Goal: Task Accomplishment & Management: Manage account settings

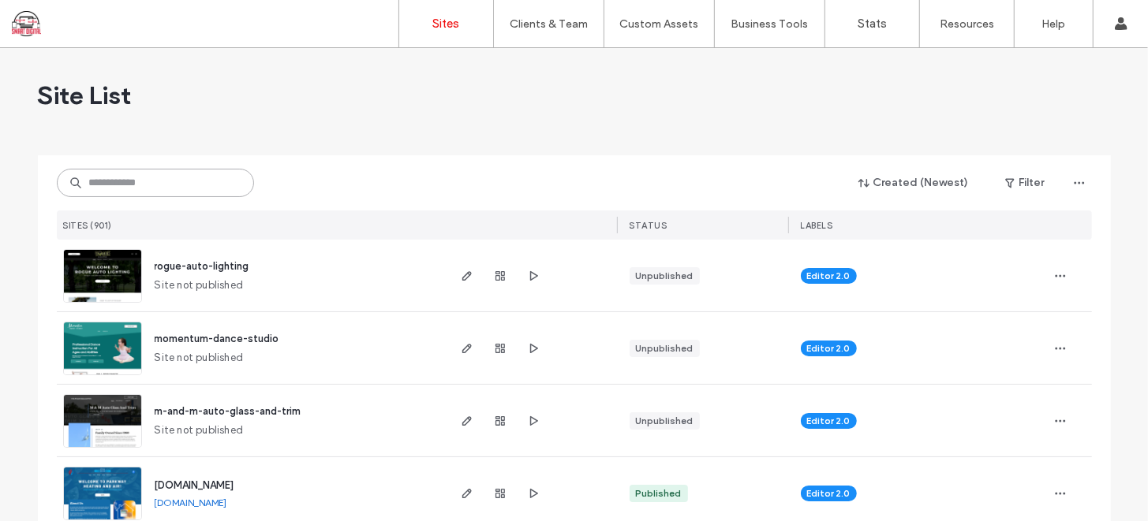
click at [160, 177] on input at bounding box center [155, 183] width 197 height 28
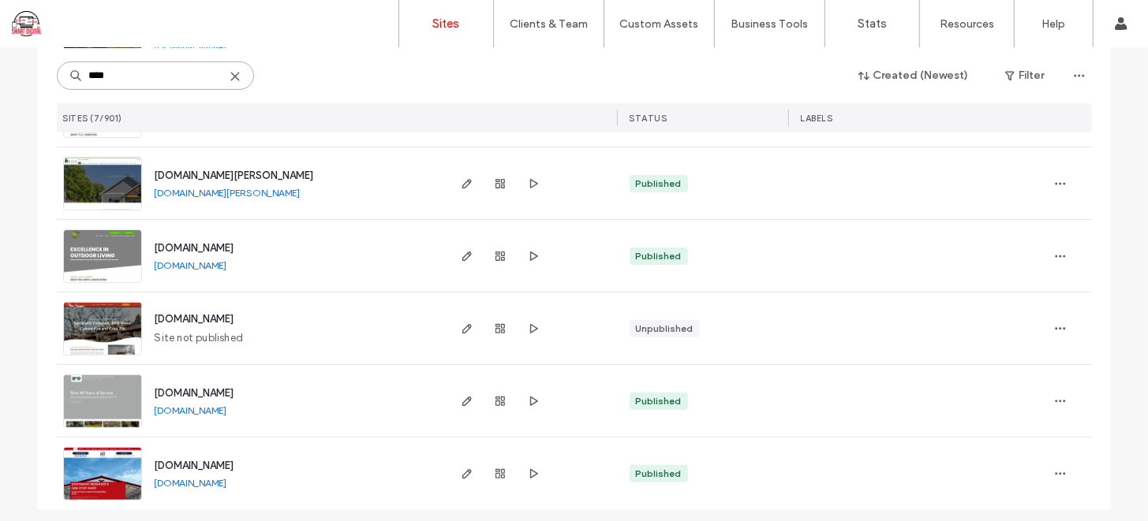
scroll to position [245, 0]
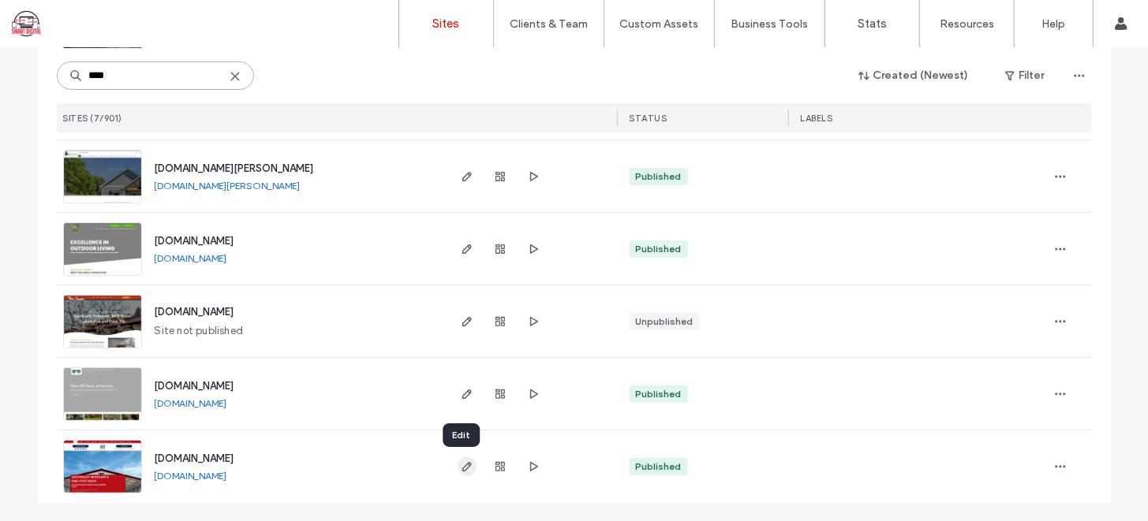
type input "****"
click at [458, 472] on span "button" at bounding box center [466, 466] width 19 height 19
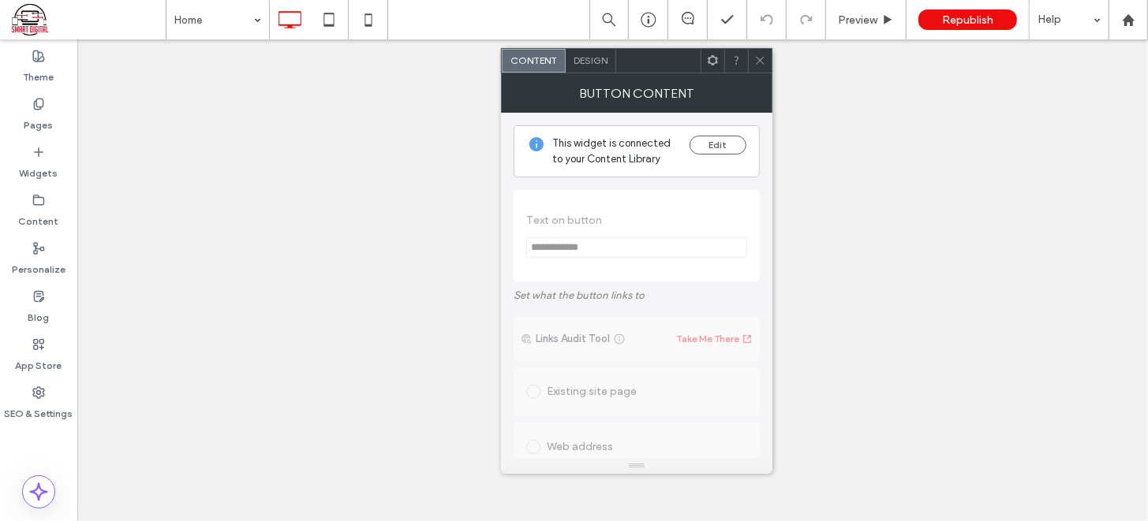
click at [756, 63] on use at bounding box center [760, 61] width 8 height 8
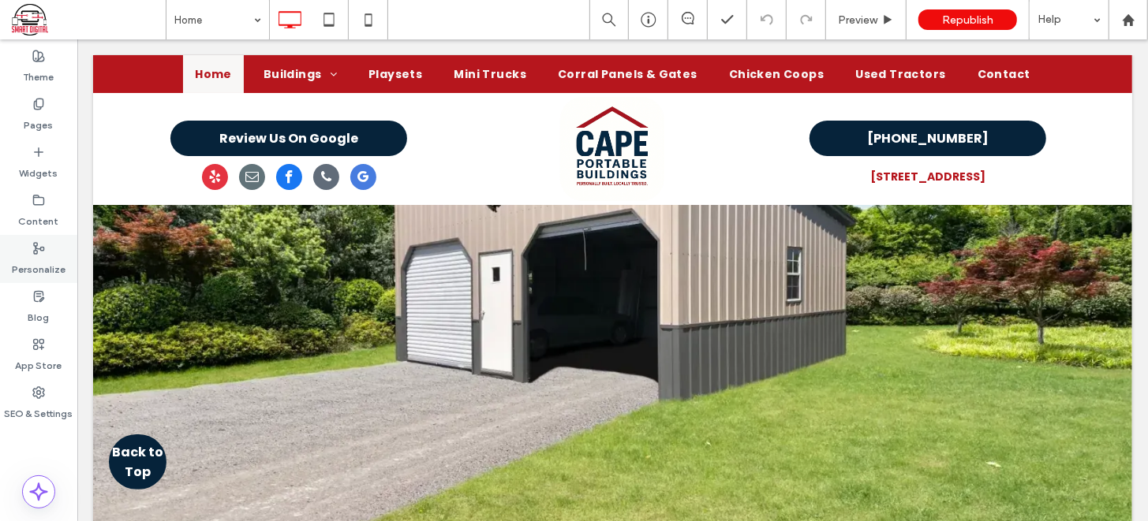
click at [47, 247] on div "Personalize" at bounding box center [38, 259] width 77 height 48
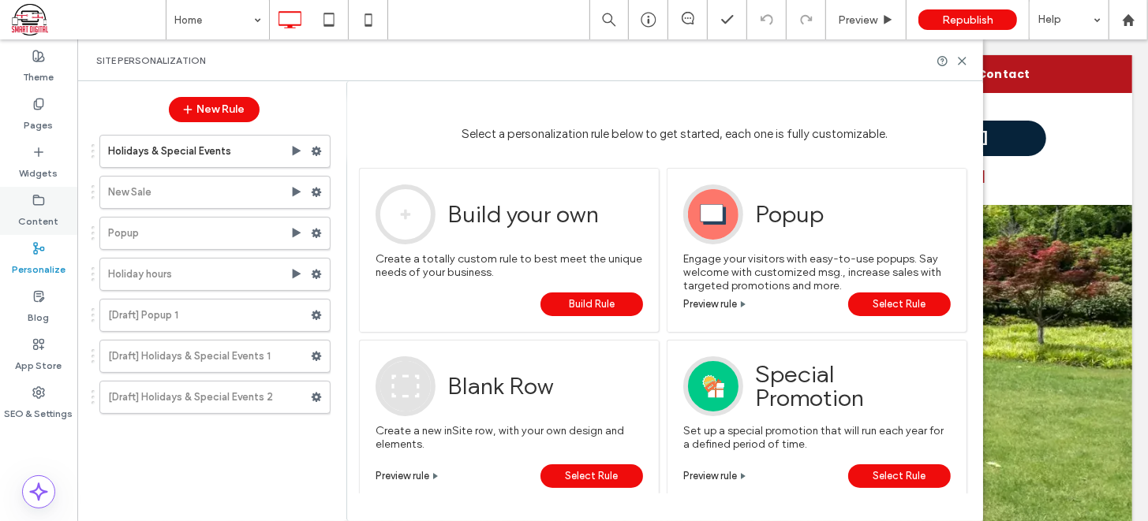
click at [33, 217] on label "Content" at bounding box center [39, 218] width 40 height 22
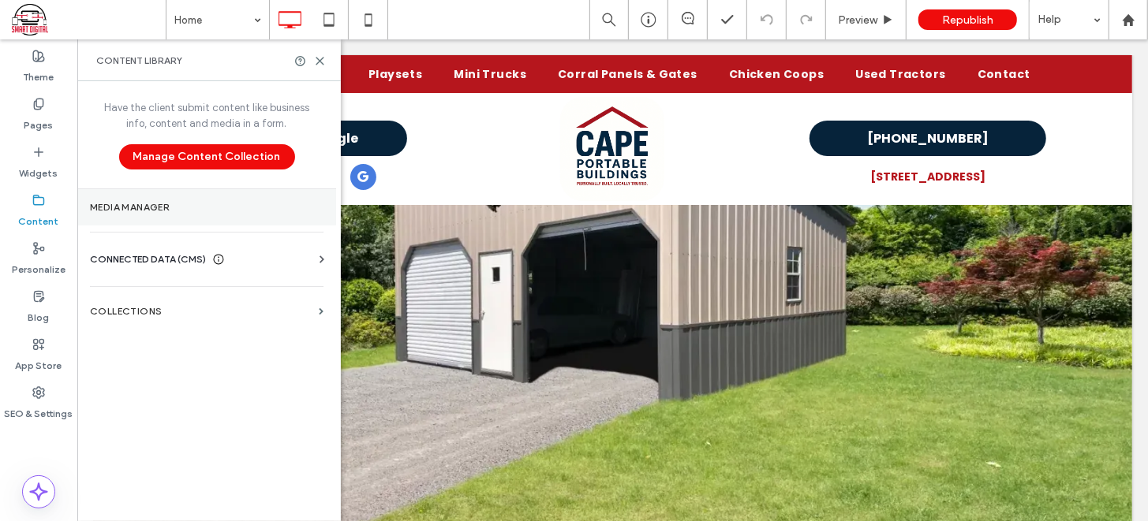
click at [158, 205] on label "Media Manager" at bounding box center [206, 207] width 233 height 11
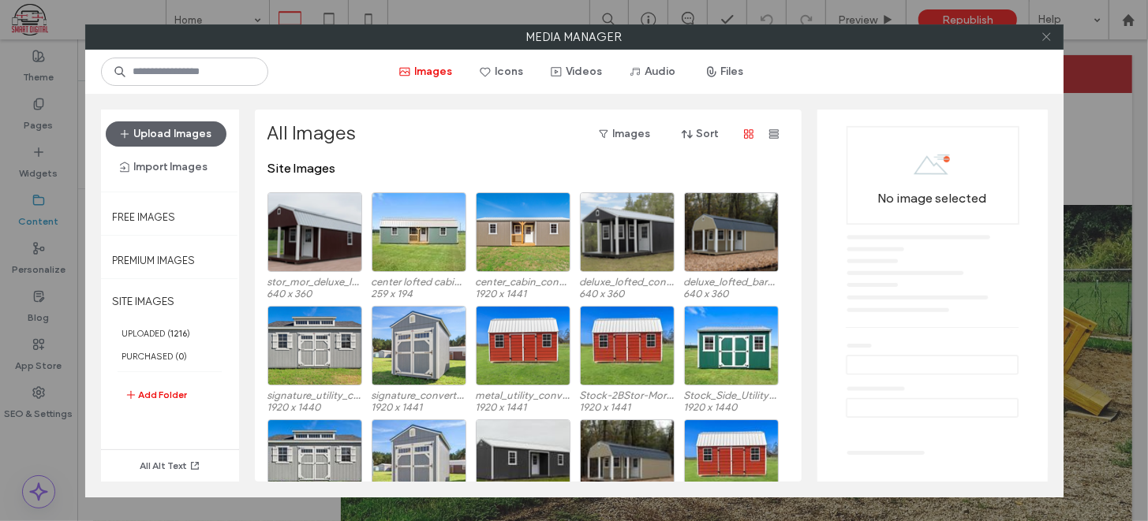
click at [1043, 32] on icon at bounding box center [1046, 37] width 12 height 12
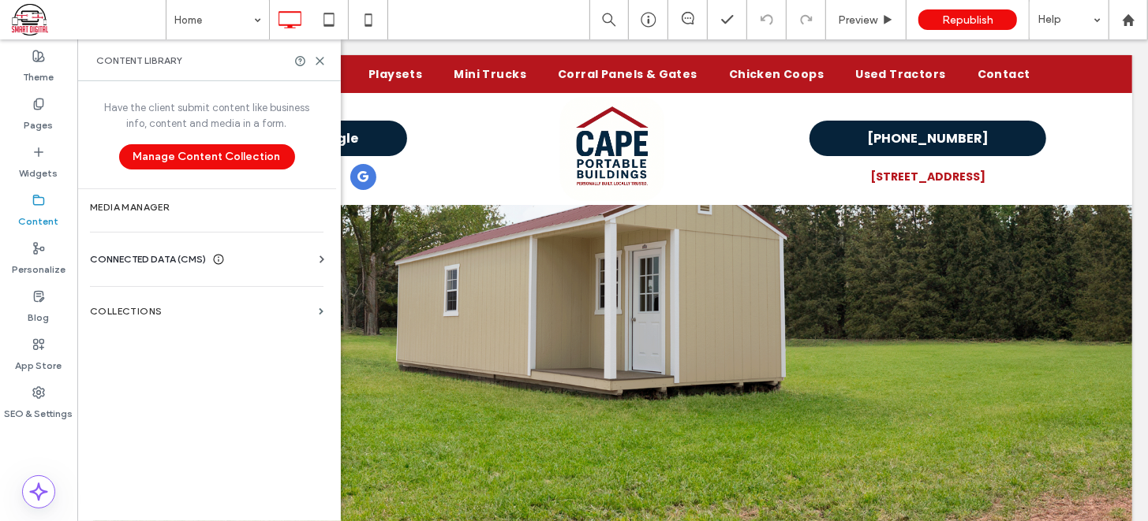
click at [35, 215] on label "Content" at bounding box center [39, 218] width 40 height 22
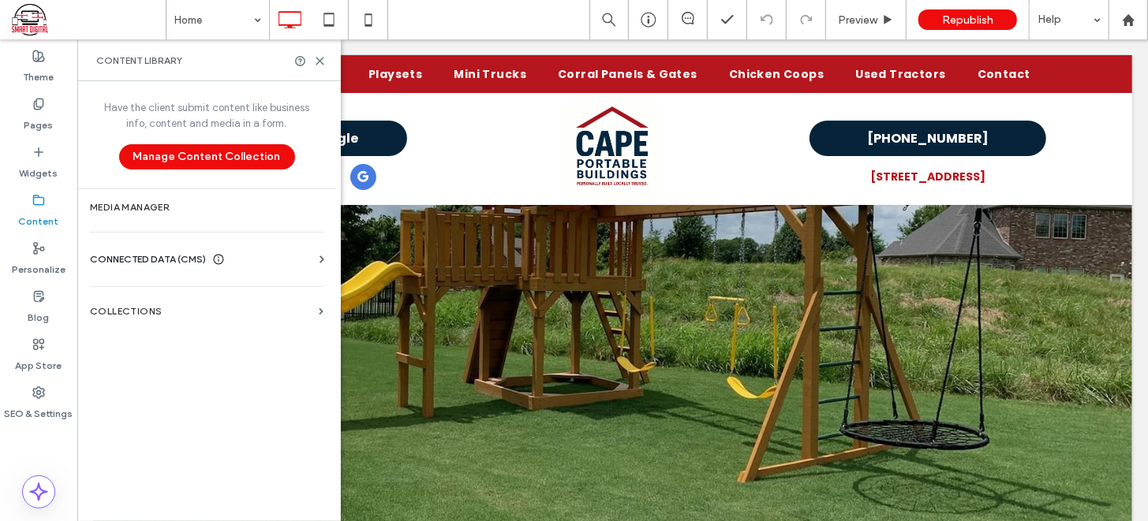
click at [164, 255] on span "CONNECTED DATA (CMS)" at bounding box center [148, 260] width 116 height 16
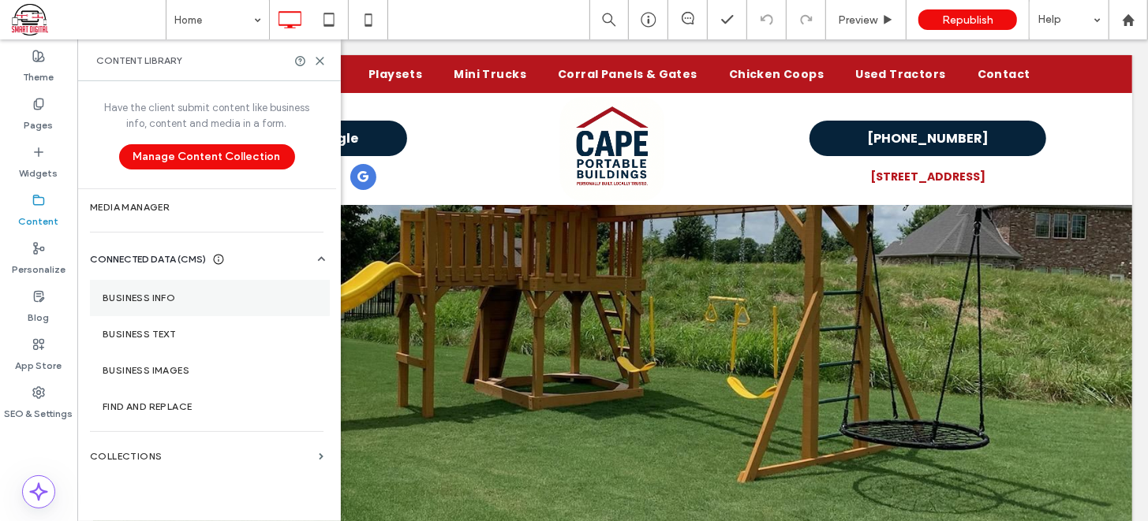
click at [145, 306] on section "Business Info" at bounding box center [210, 298] width 240 height 36
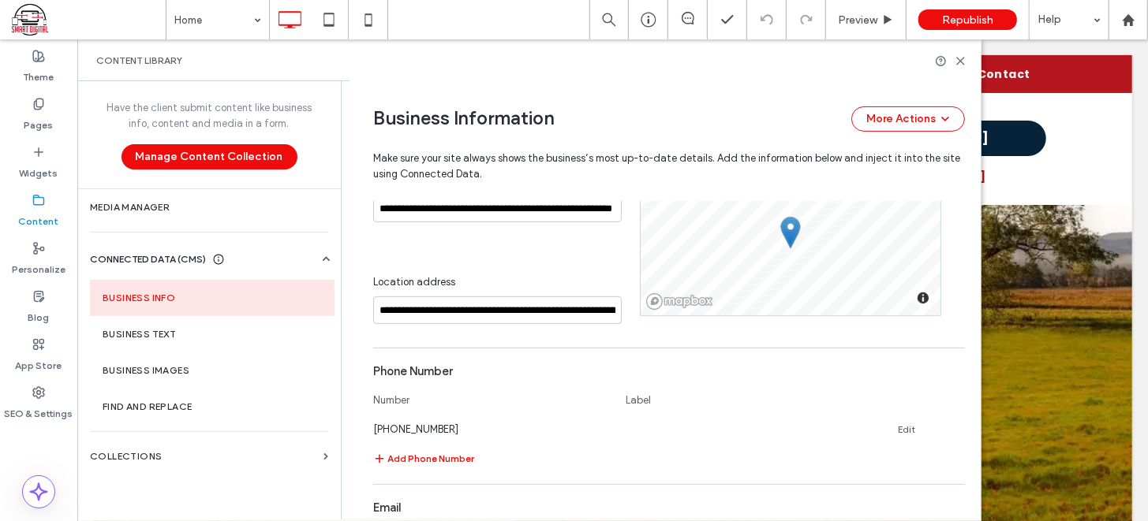
scroll to position [327, 0]
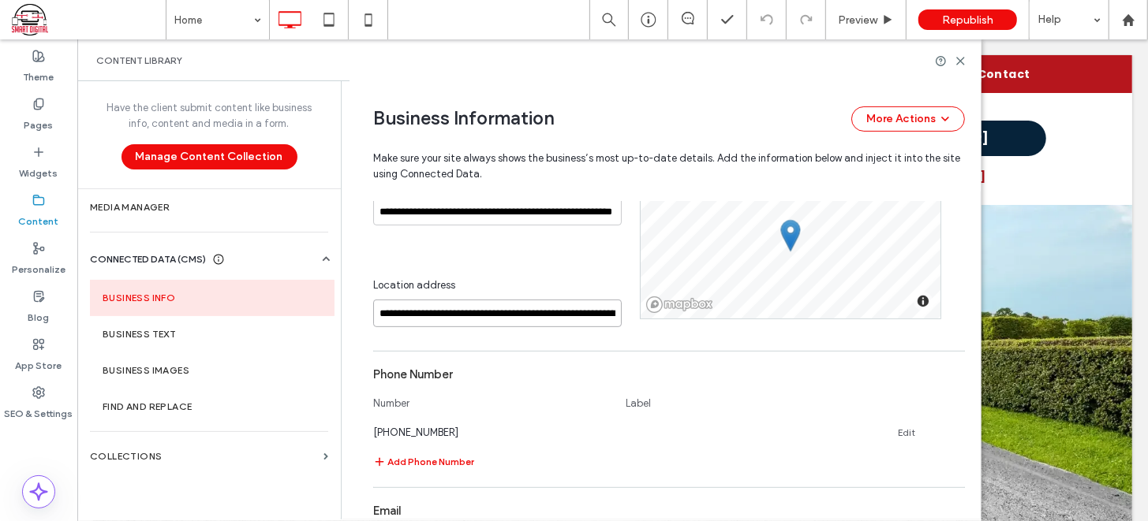
click at [484, 311] on input "**********" at bounding box center [497, 314] width 248 height 28
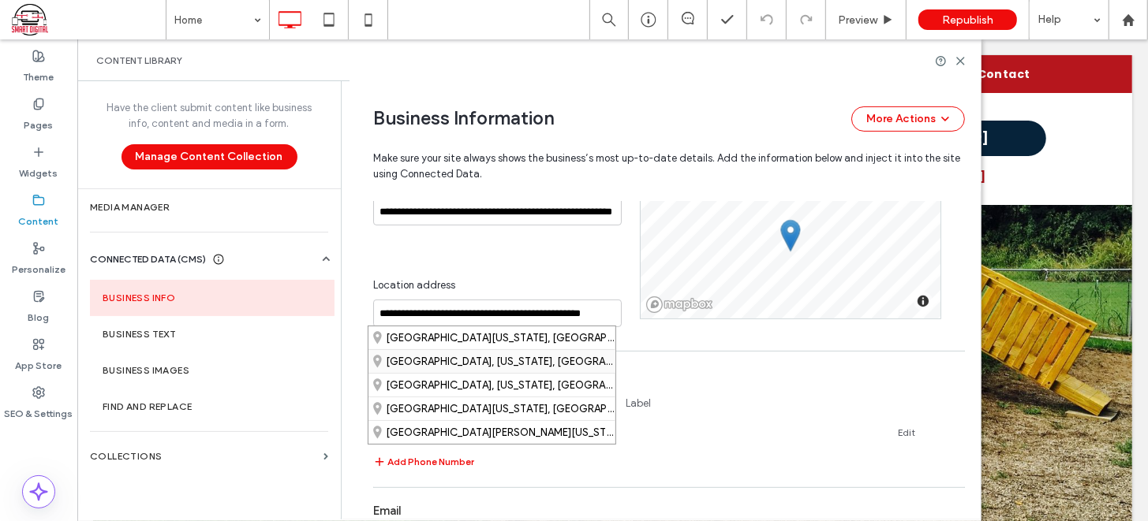
click at [442, 355] on div "Cape Girardeau, Missouri, United States" at bounding box center [491, 361] width 247 height 24
type input "**********"
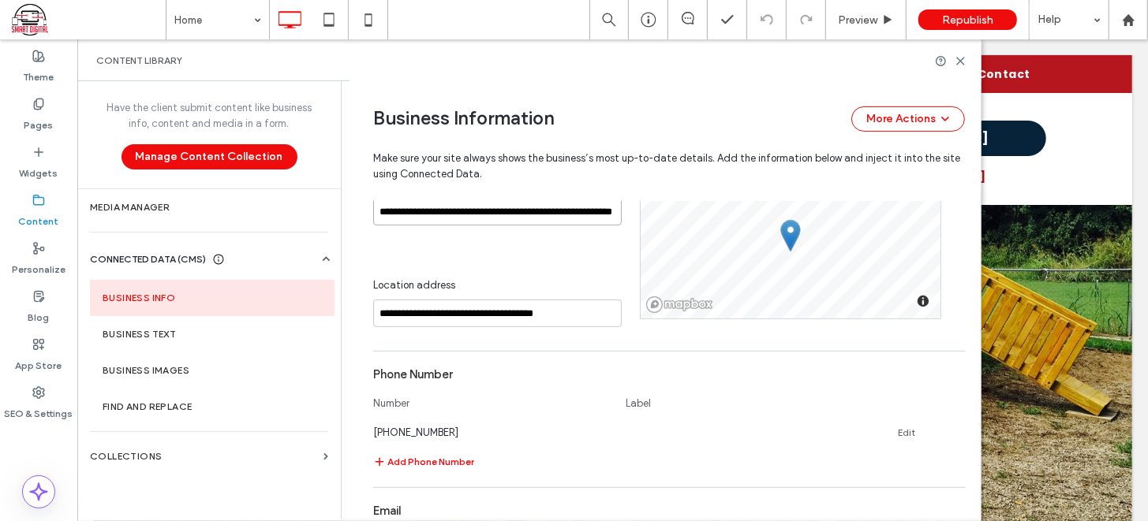
click at [500, 210] on input "**********" at bounding box center [497, 212] width 248 height 28
click at [473, 210] on input "**********" at bounding box center [497, 212] width 248 height 28
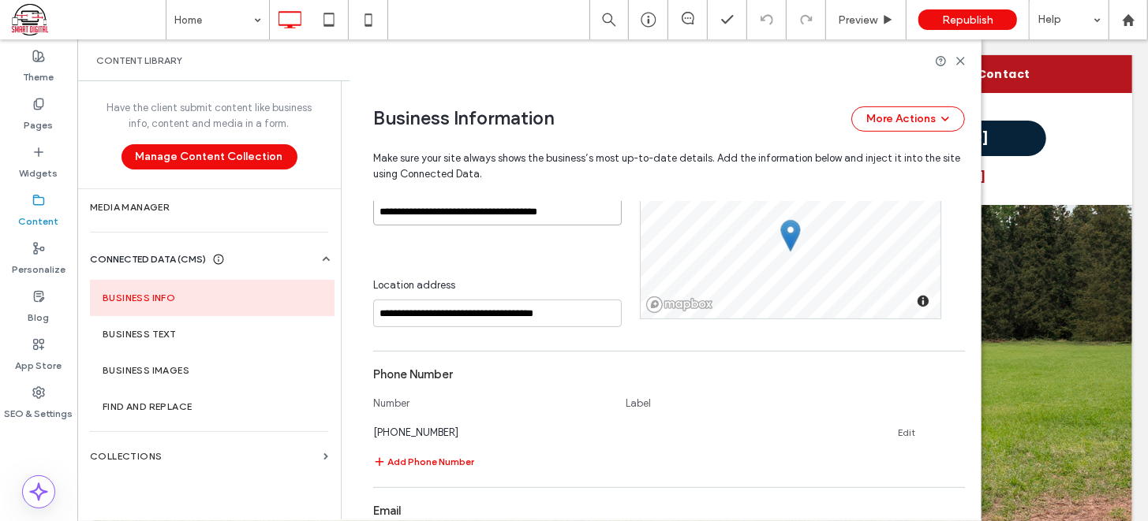
type input "**********"
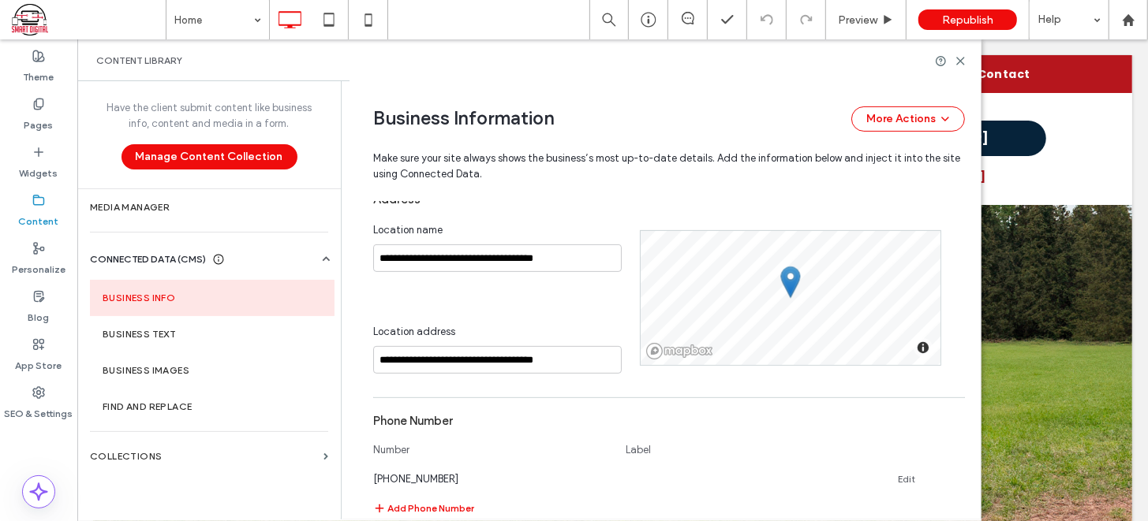
scroll to position [279, 0]
click at [499, 252] on input "**********" at bounding box center [497, 259] width 248 height 28
type input "**********"
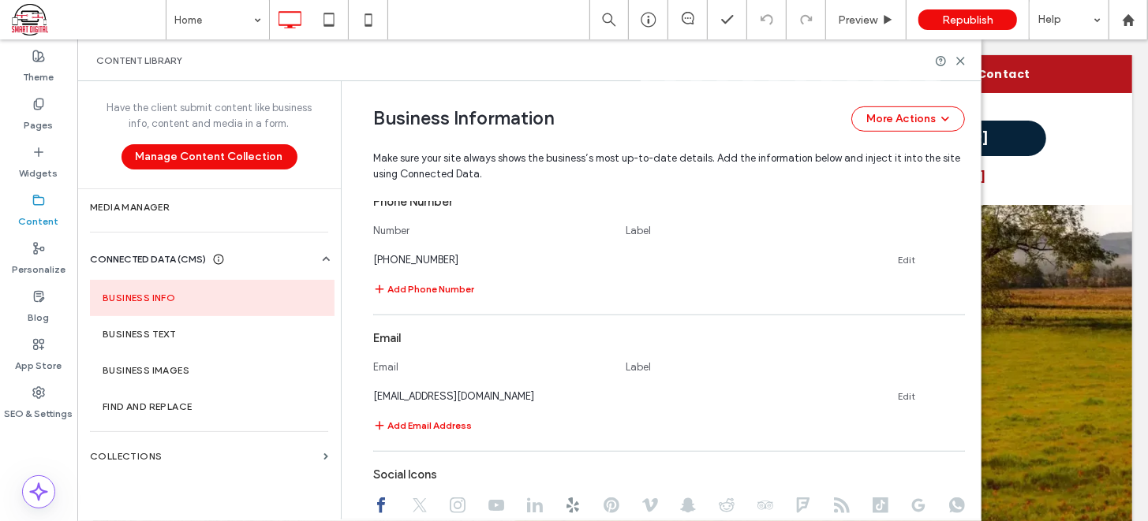
scroll to position [503, 0]
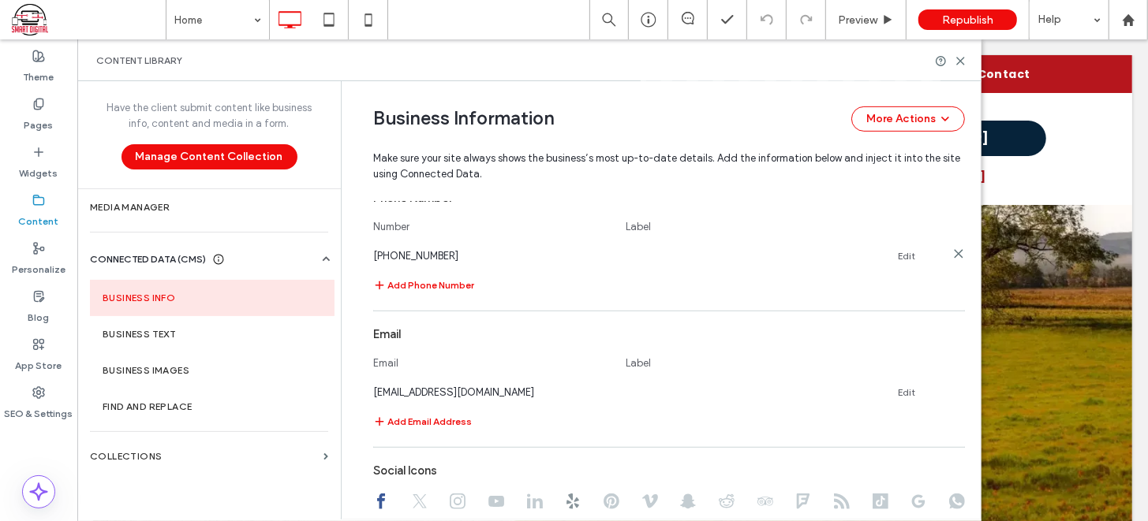
click at [898, 254] on link "Edit" at bounding box center [906, 256] width 17 height 13
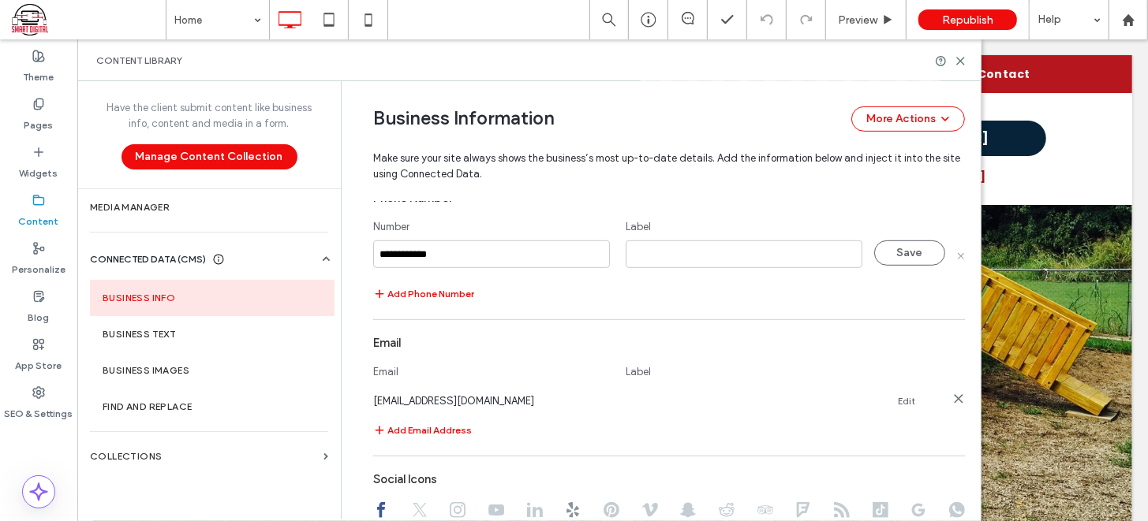
type input "**********"
click at [902, 395] on link "Edit" at bounding box center [906, 401] width 17 height 13
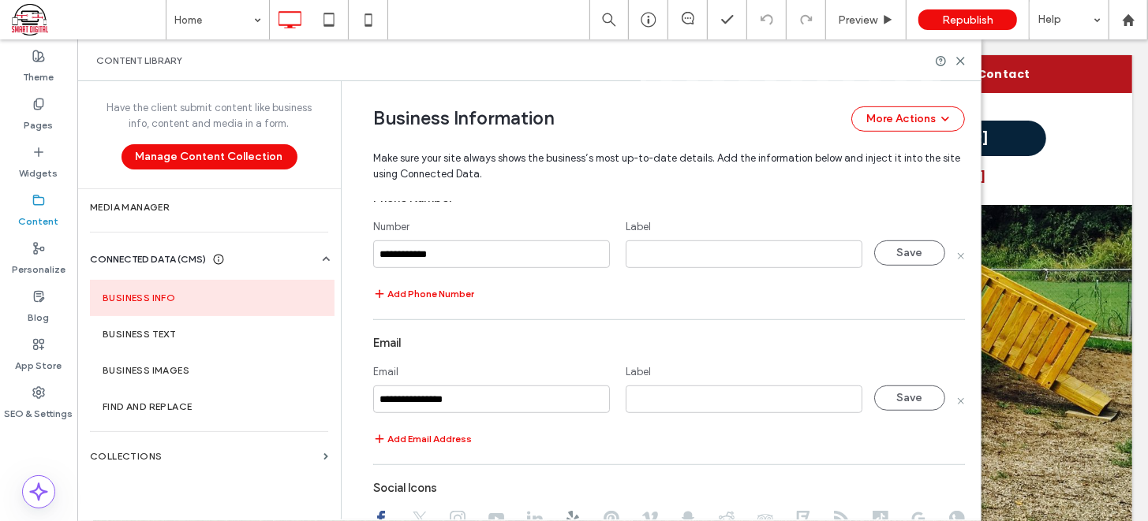
click at [409, 400] on input "**********" at bounding box center [491, 400] width 237 height 28
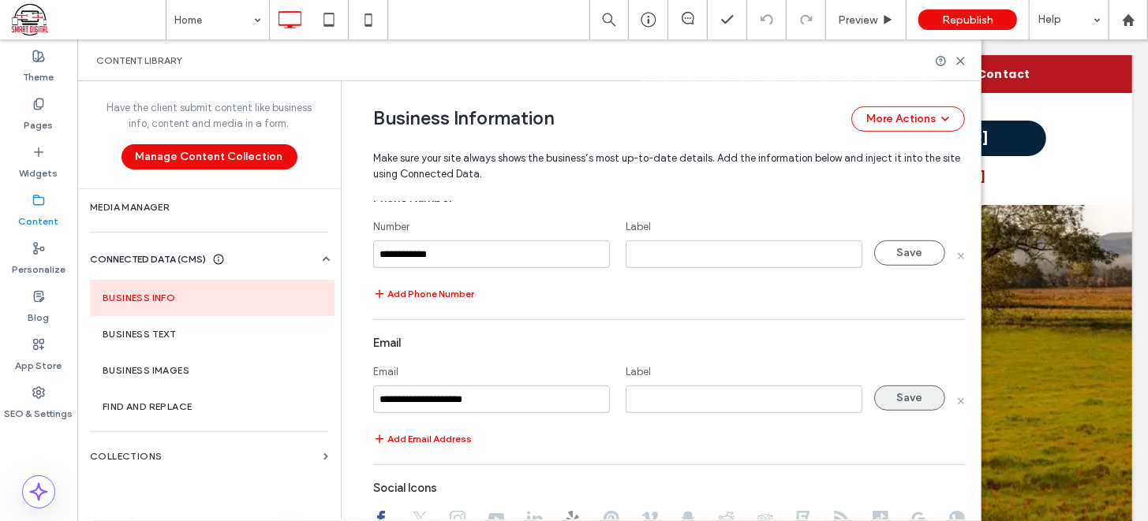
type input "**********"
click at [904, 398] on button "Save" at bounding box center [909, 398] width 71 height 25
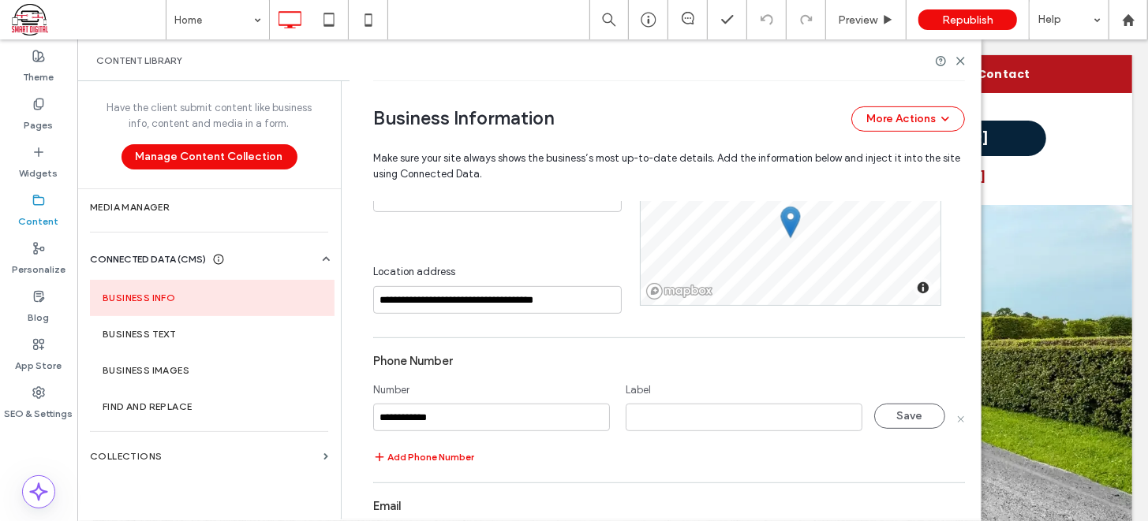
scroll to position [301, 0]
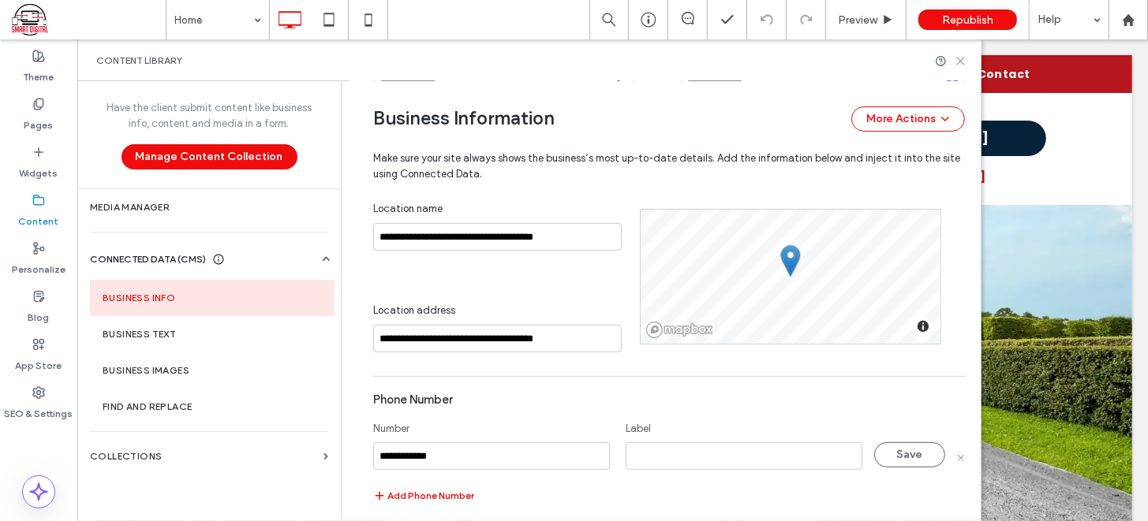
click at [961, 59] on use at bounding box center [960, 61] width 7 height 7
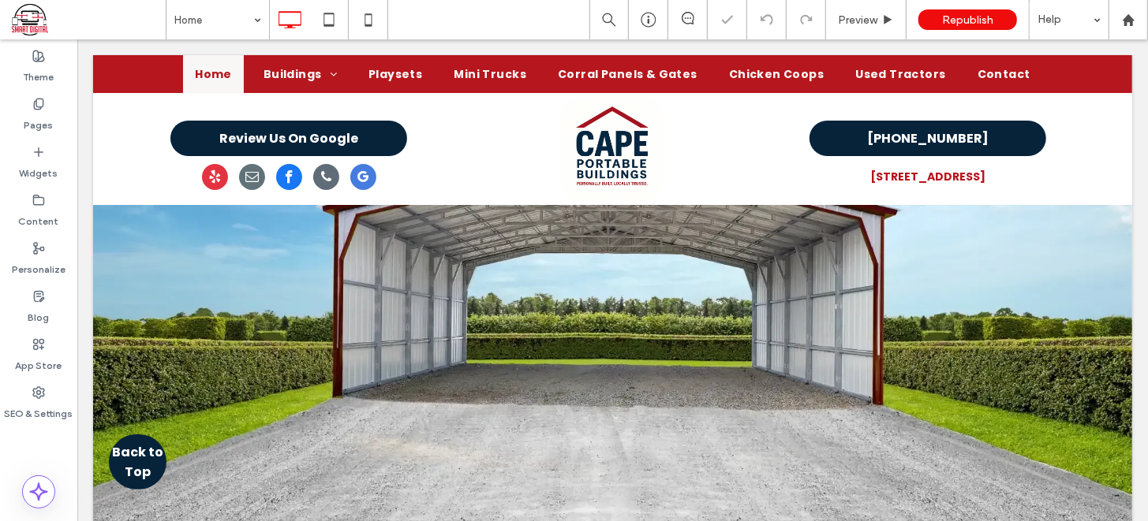
scroll to position [0, 0]
click at [43, 214] on label "Content" at bounding box center [39, 218] width 40 height 22
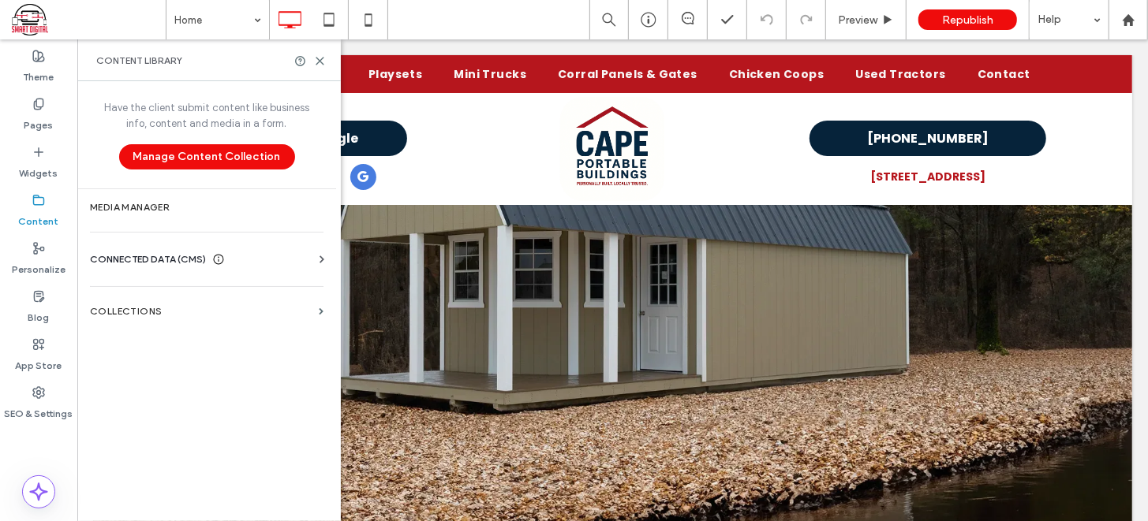
click at [145, 255] on span "CONNECTED DATA (CMS)" at bounding box center [148, 260] width 116 height 16
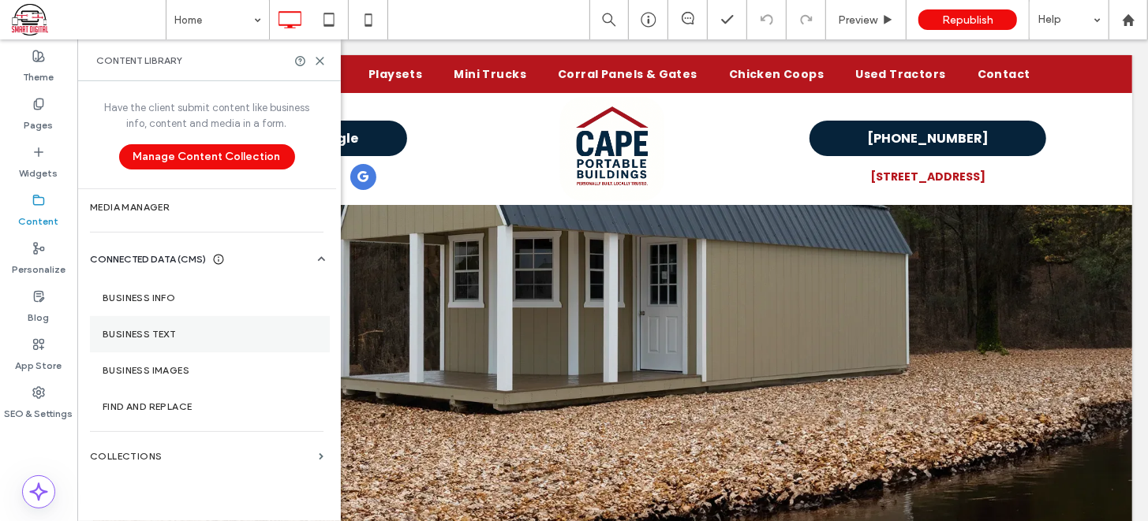
click at [139, 326] on section "Business Text" at bounding box center [210, 334] width 240 height 36
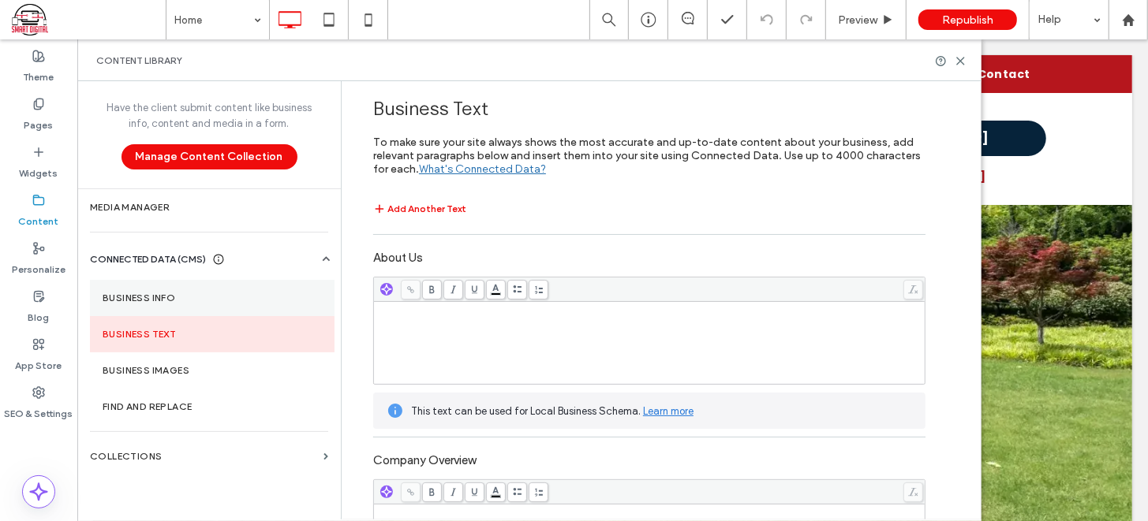
click at [155, 296] on label "Business Info" at bounding box center [212, 298] width 219 height 11
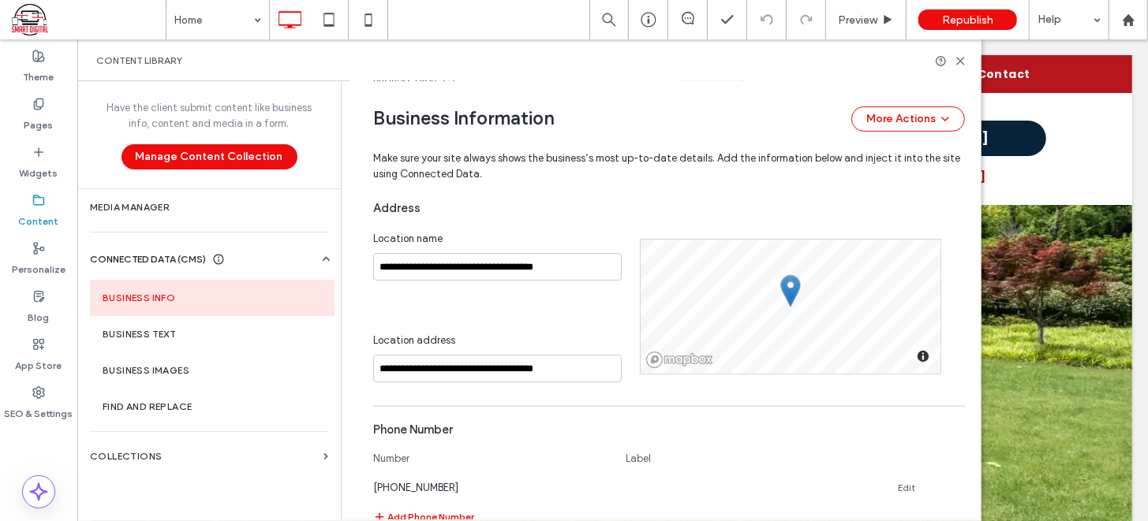
scroll to position [279, 0]
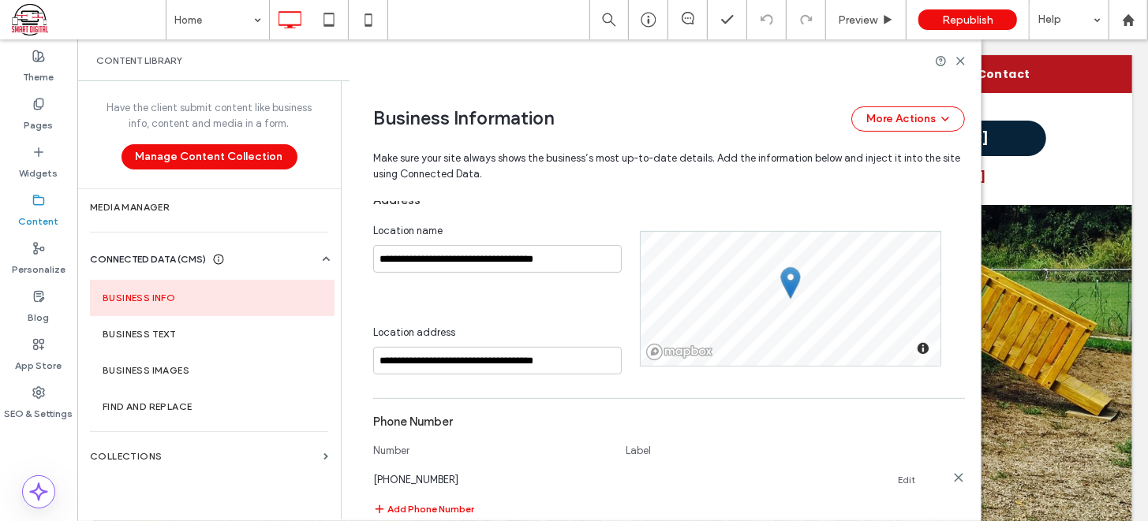
click at [899, 476] on link "Edit" at bounding box center [906, 480] width 17 height 13
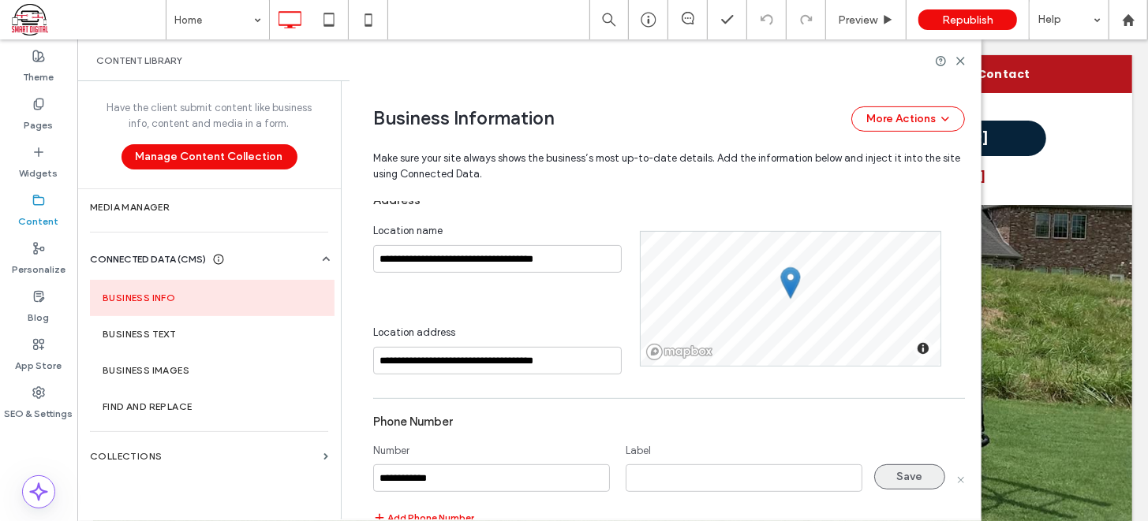
type input "**********"
click at [902, 469] on button "Save" at bounding box center [909, 477] width 71 height 25
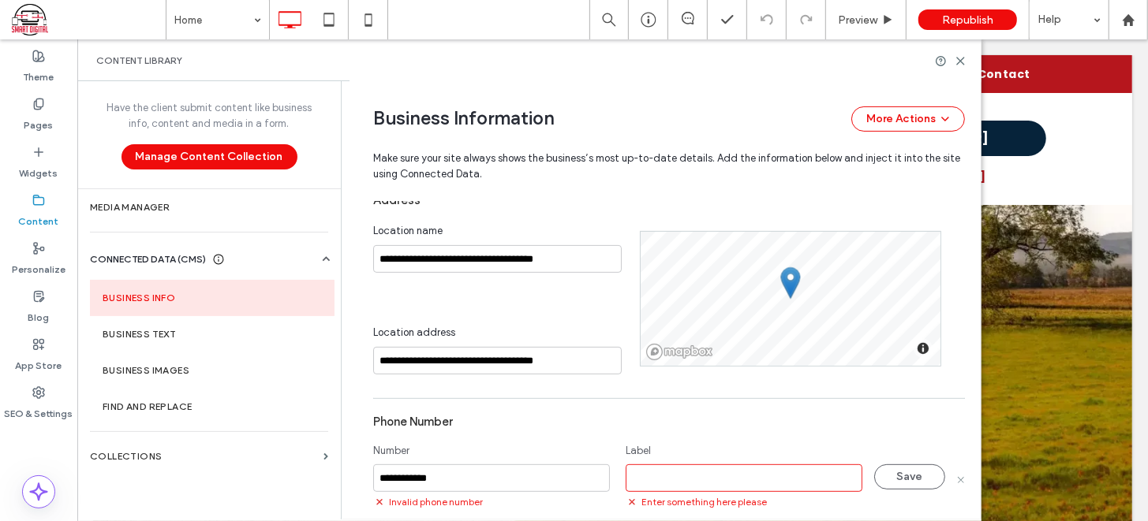
click at [781, 481] on input at bounding box center [743, 479] width 237 height 28
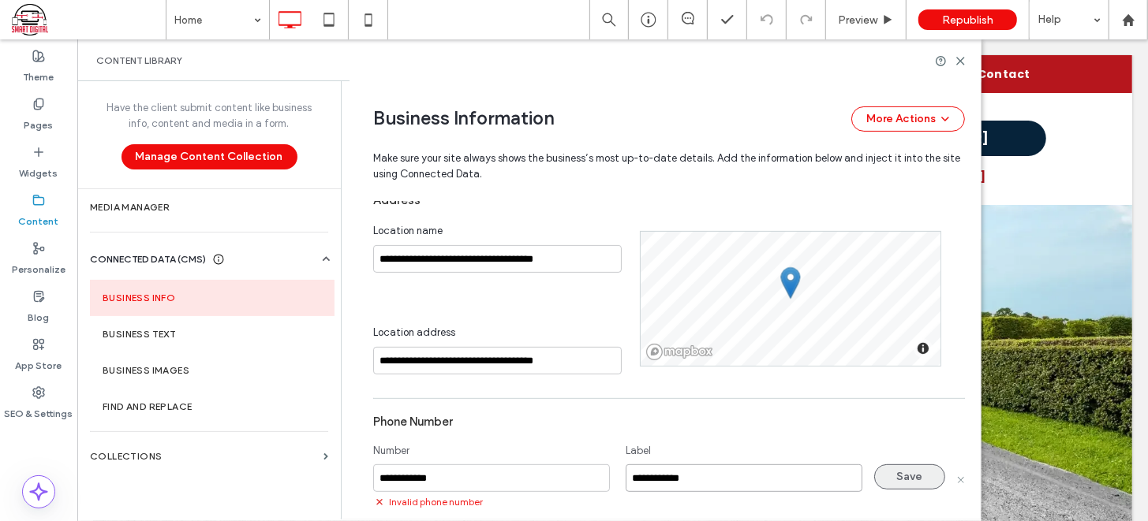
type input "**********"
click at [916, 476] on button "Save" at bounding box center [909, 477] width 71 height 25
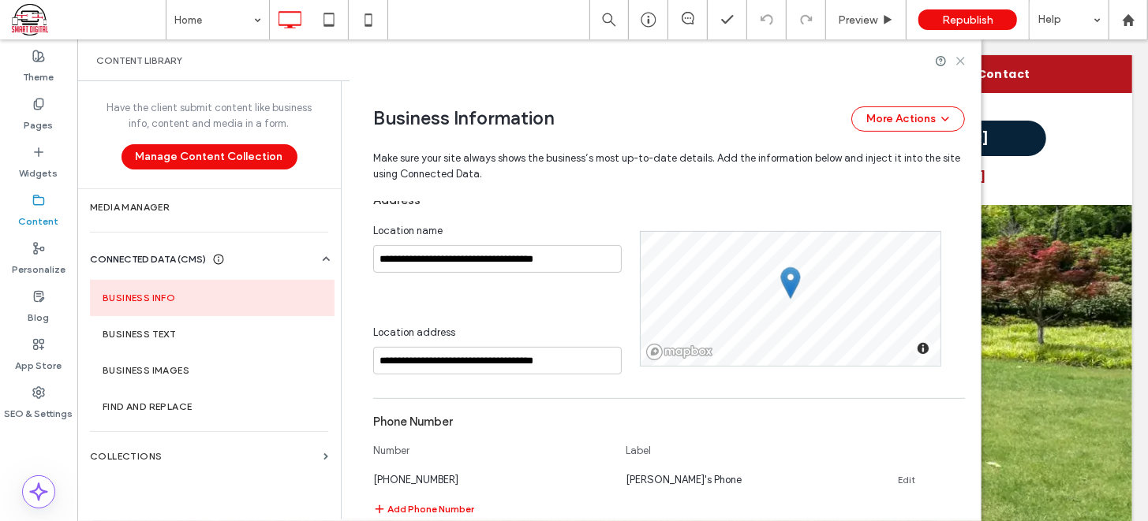
click at [958, 62] on use at bounding box center [960, 61] width 7 height 7
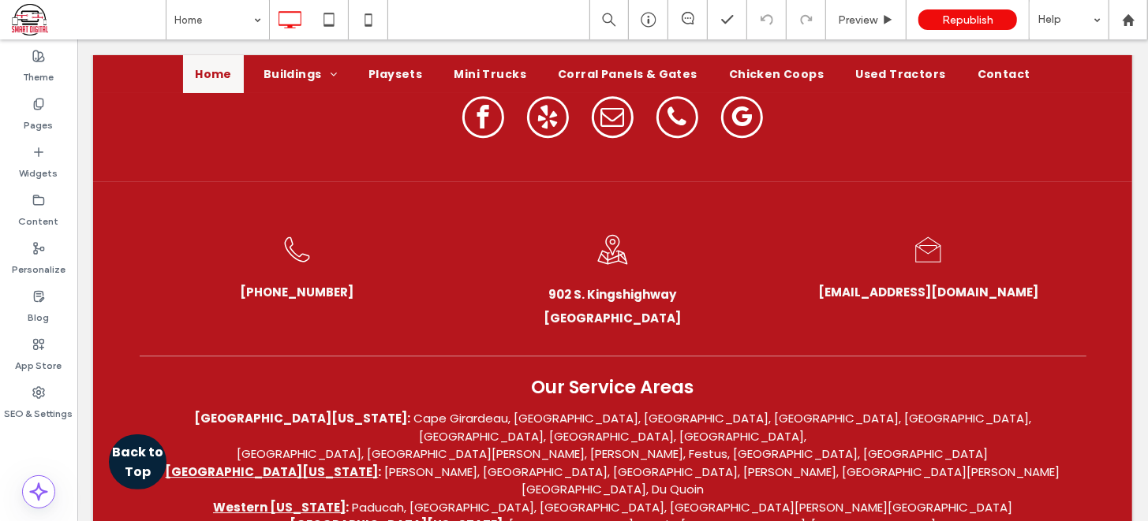
scroll to position [2921, 0]
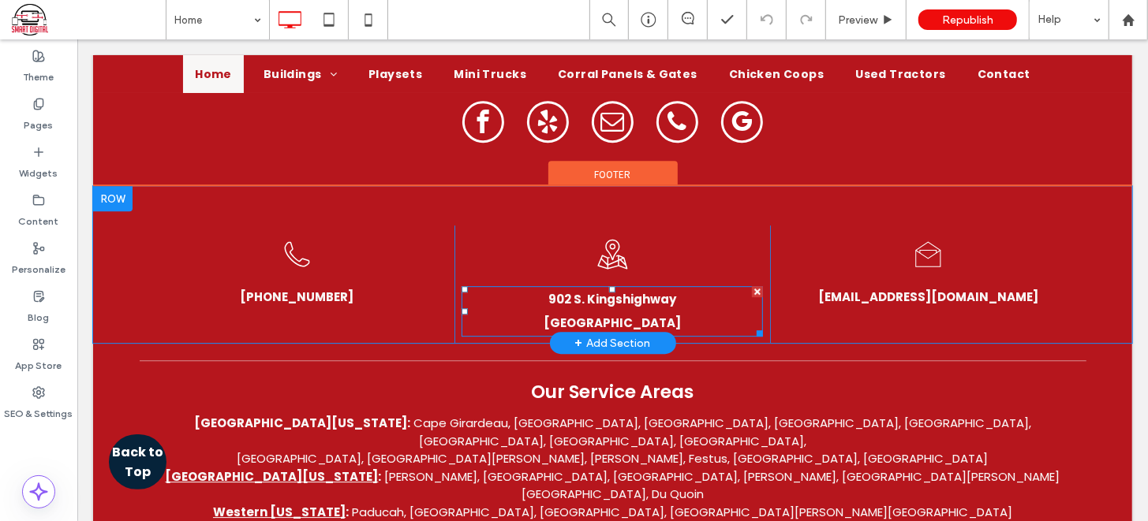
click at [678, 287] on p "902 S. Kingshighway" at bounding box center [611, 299] width 301 height 24
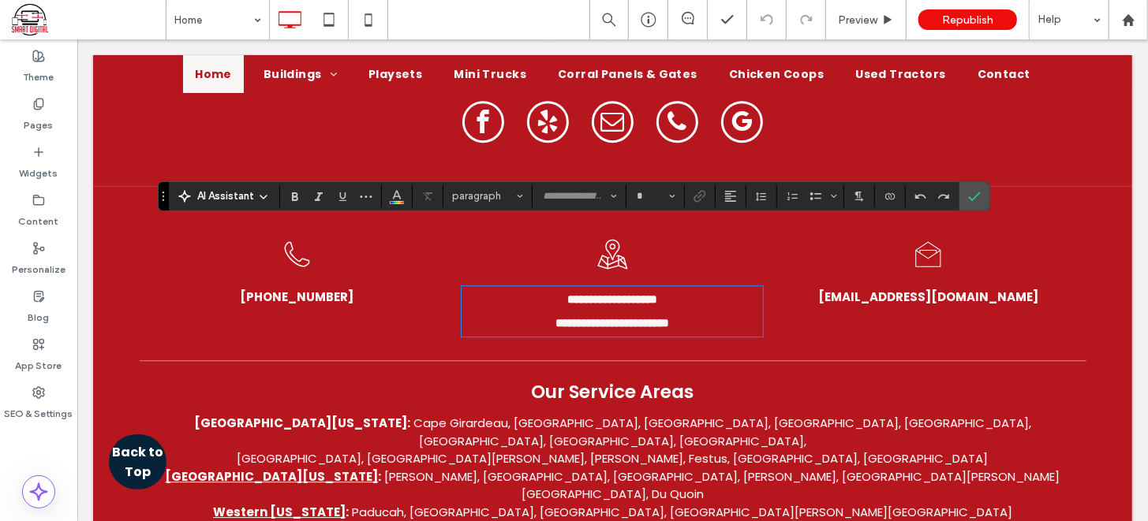
type input "*******"
type input "**"
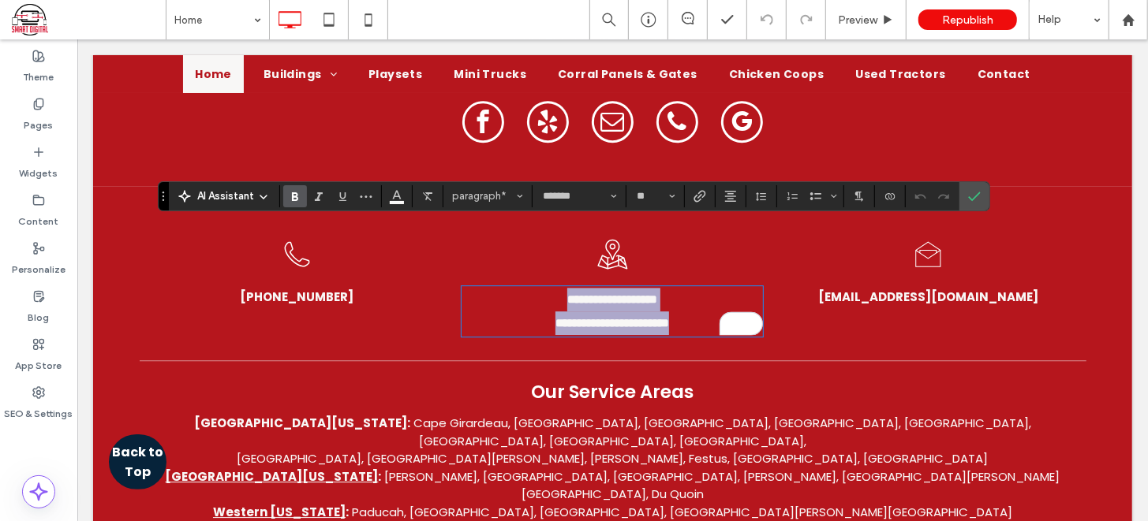
click at [678, 287] on p "**********" at bounding box center [611, 299] width 301 height 24
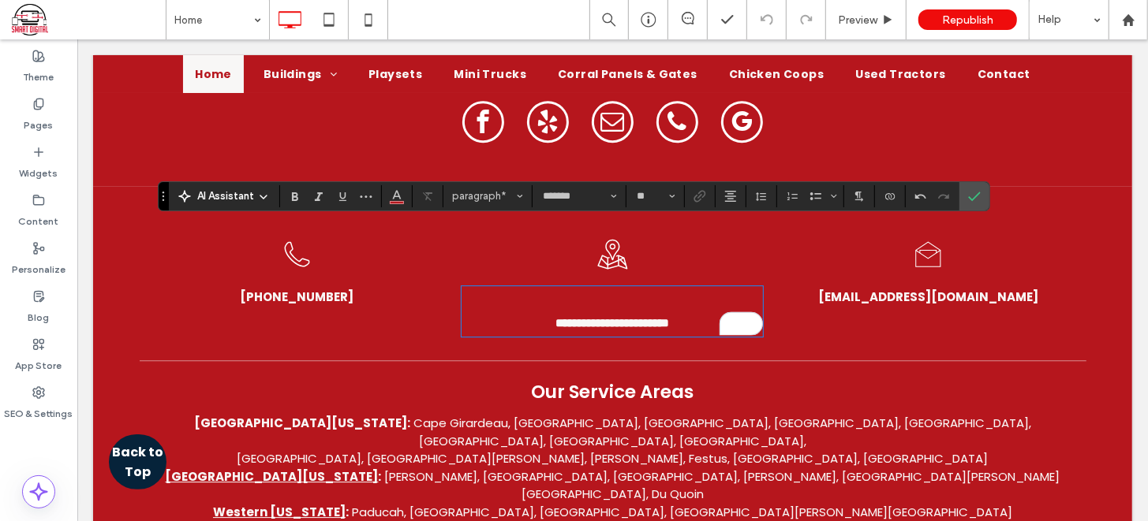
click at [686, 311] on p "**********" at bounding box center [611, 323] width 301 height 24
click at [963, 197] on label "Confirm" at bounding box center [974, 196] width 24 height 28
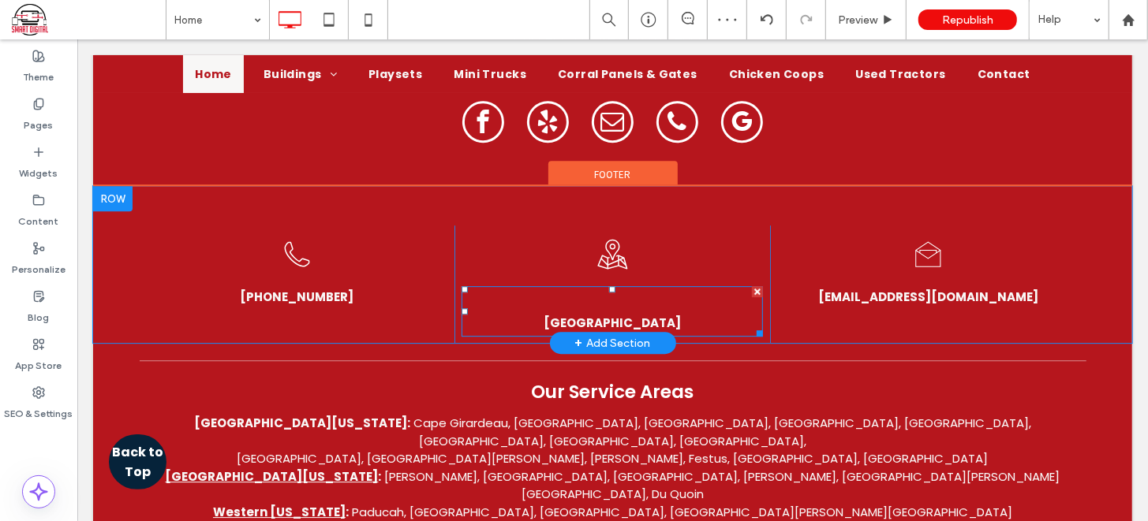
click at [642, 287] on p at bounding box center [611, 299] width 301 height 24
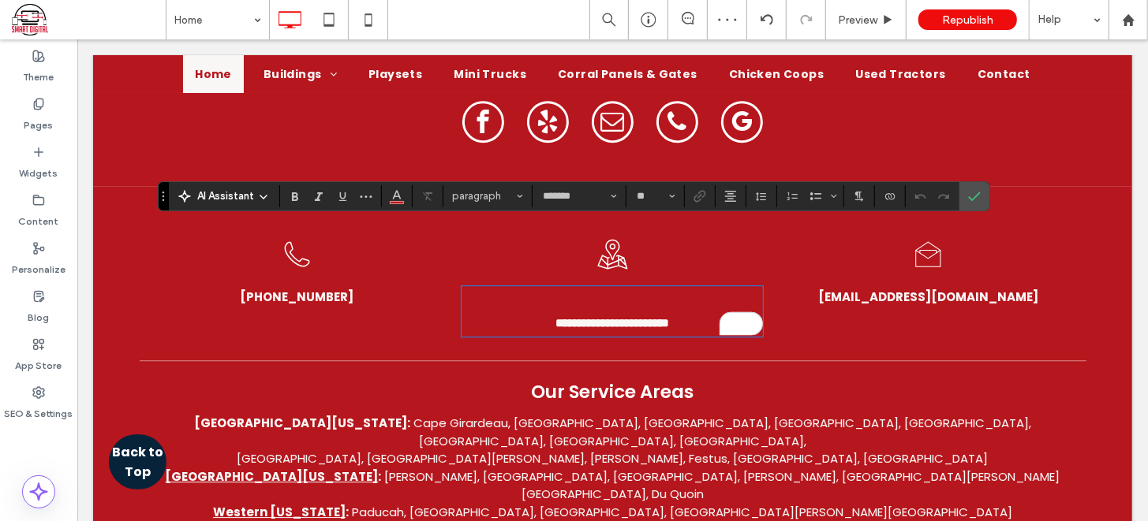
click at [642, 287] on p "To enrich screen reader interactions, please activate Accessibility in Grammarl…" at bounding box center [611, 299] width 301 height 24
click at [544, 287] on p "To enrich screen reader interactions, please activate Accessibility in Grammarl…" at bounding box center [611, 299] width 301 height 24
click at [390, 198] on icon "Color" at bounding box center [396, 195] width 13 height 13
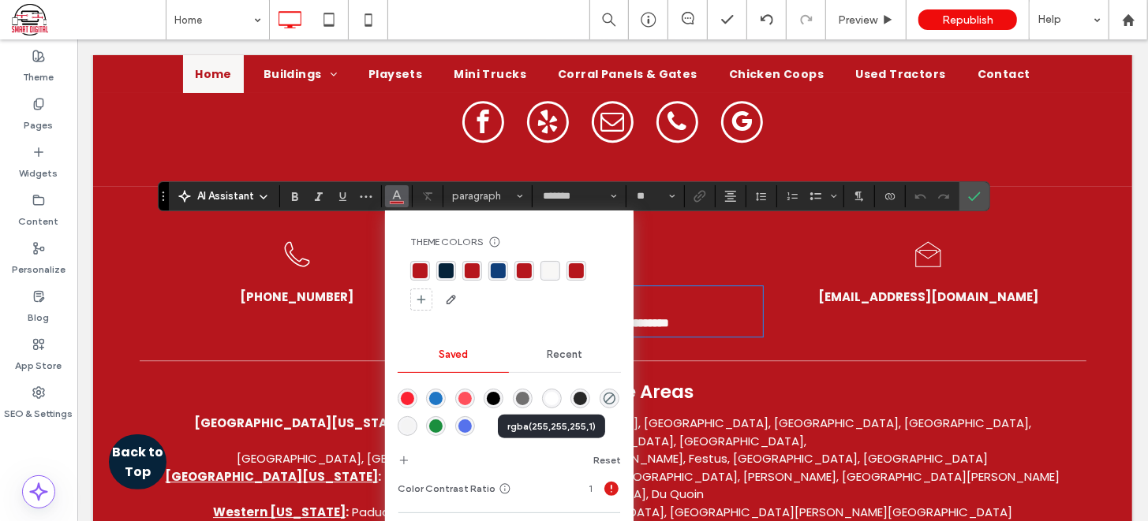
click at [549, 401] on div "rgba(255,255,255,1)" at bounding box center [551, 398] width 13 height 13
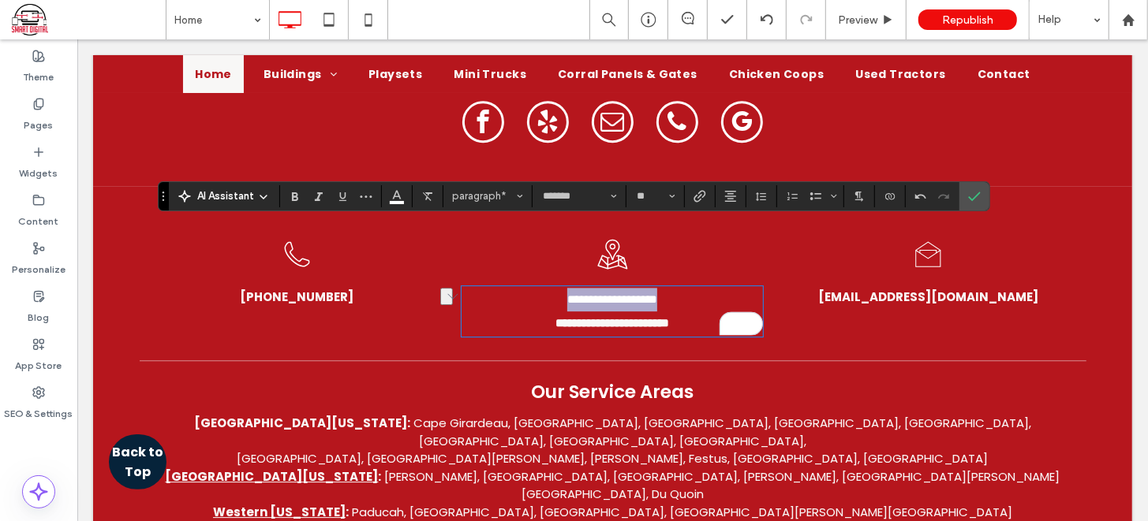
drag, startPoint x: 663, startPoint y: 238, endPoint x: 548, endPoint y: 226, distance: 115.0
click at [548, 287] on p "**********" at bounding box center [611, 299] width 301 height 24
click at [297, 193] on icon "Bold" at bounding box center [295, 196] width 13 height 13
click at [972, 192] on icon "Confirm" at bounding box center [974, 196] width 13 height 13
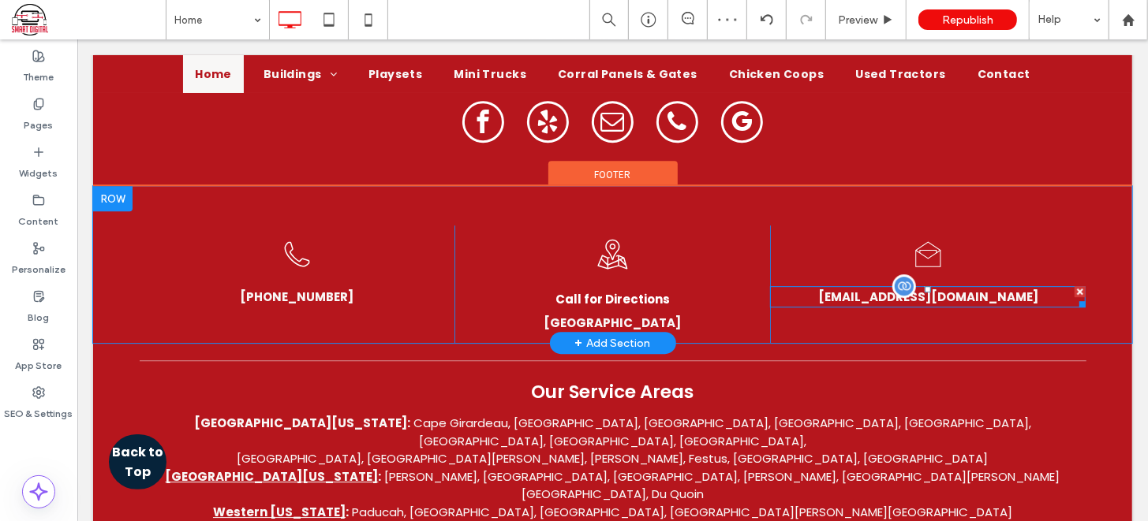
click at [924, 286] on div at bounding box center [927, 289] width 6 height 6
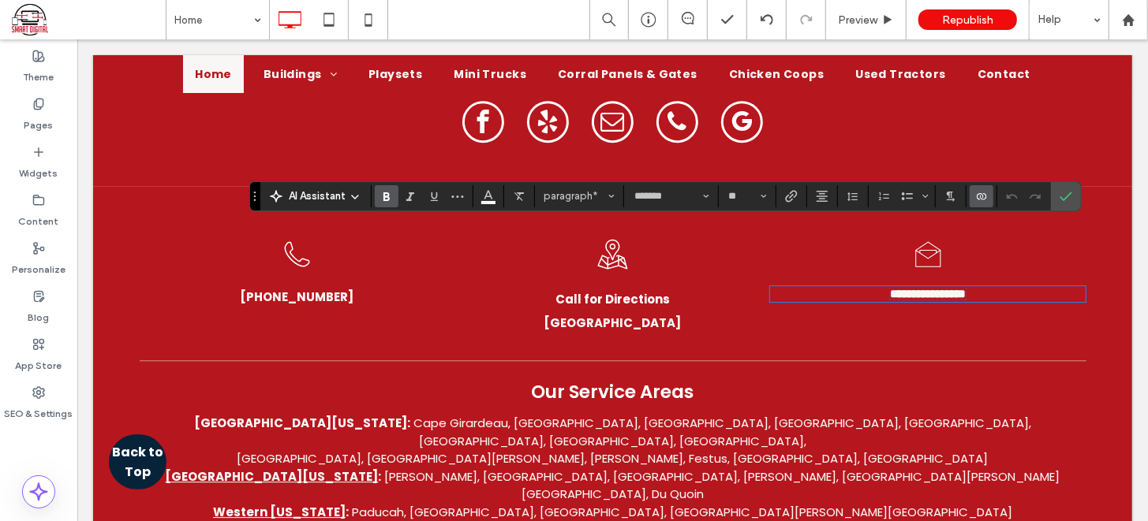
click at [903, 287] on span "**********" at bounding box center [927, 293] width 76 height 12
click at [485, 200] on icon "Color" at bounding box center [488, 195] width 13 height 13
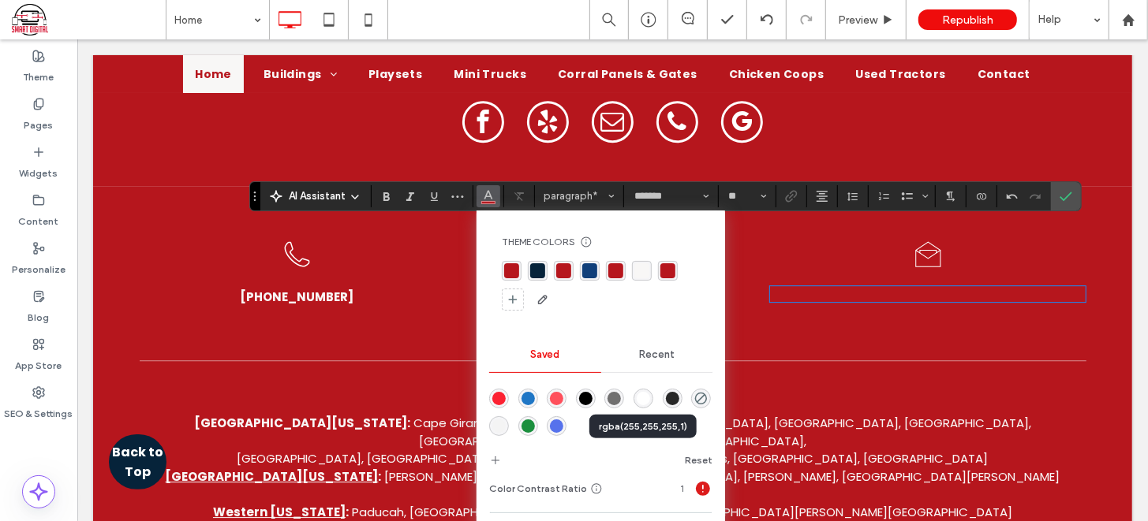
click at [643, 394] on div "rgba(255,255,255,1)" at bounding box center [642, 398] width 13 height 13
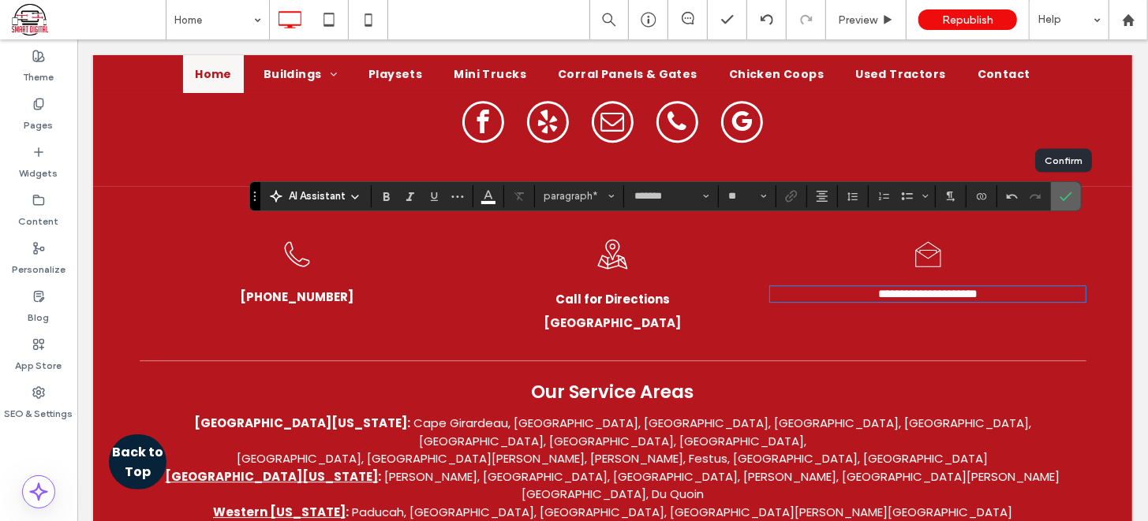
click at [1064, 191] on icon "Confirm" at bounding box center [1065, 196] width 13 height 13
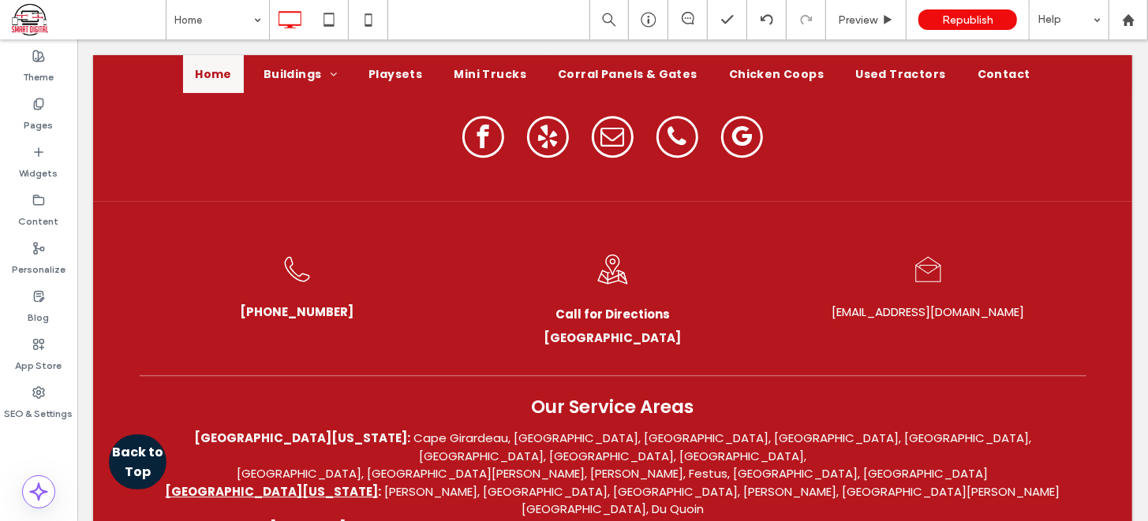
scroll to position [2967, 0]
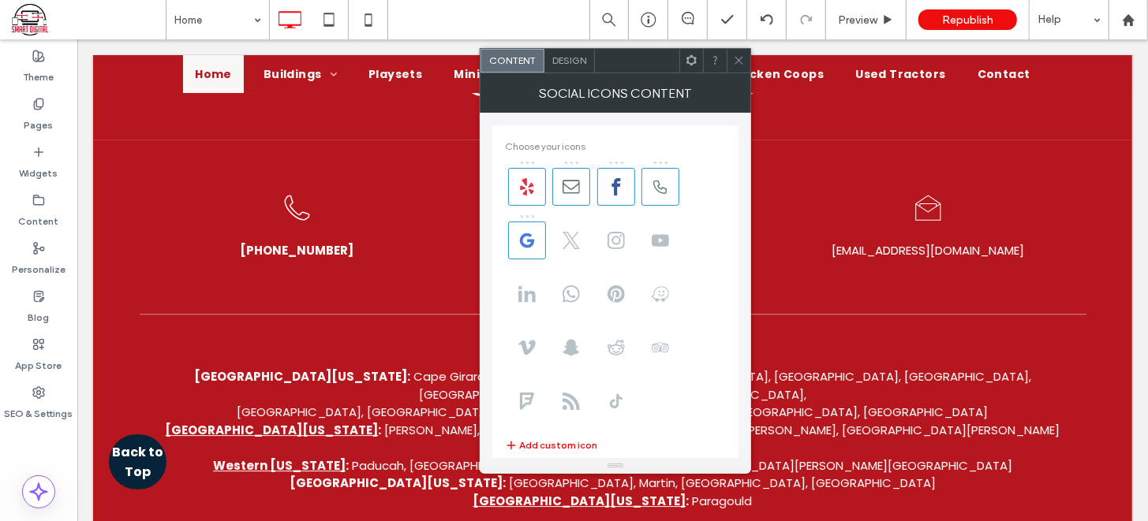
click at [733, 52] on span at bounding box center [739, 61] width 12 height 24
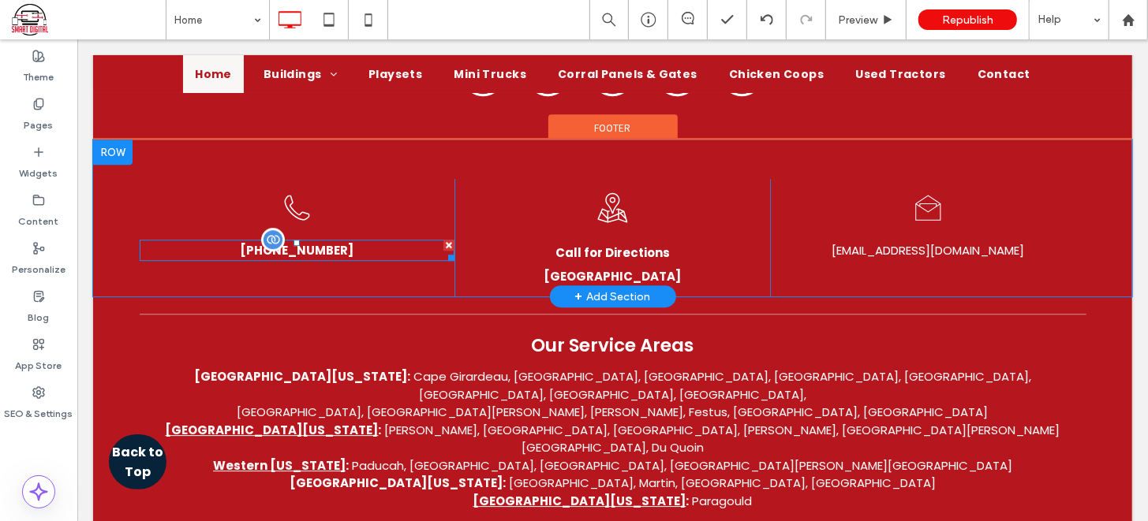
click at [331, 241] on span "573-722-4838" at bounding box center [296, 249] width 114 height 17
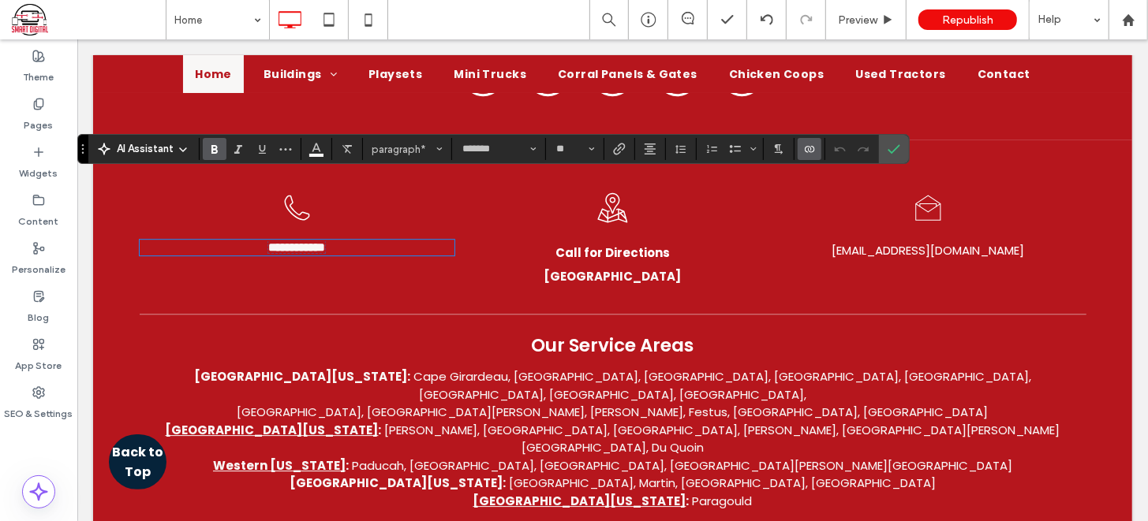
click at [837, 213] on div "tymtractors@yahoo.com Click To Paste" at bounding box center [926, 237] width 315 height 118
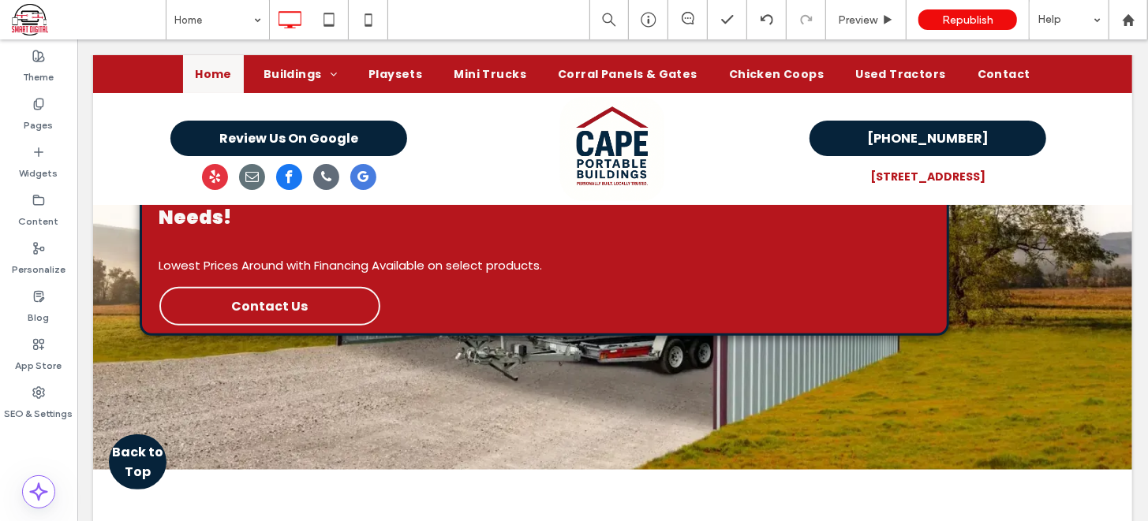
scroll to position [13, 0]
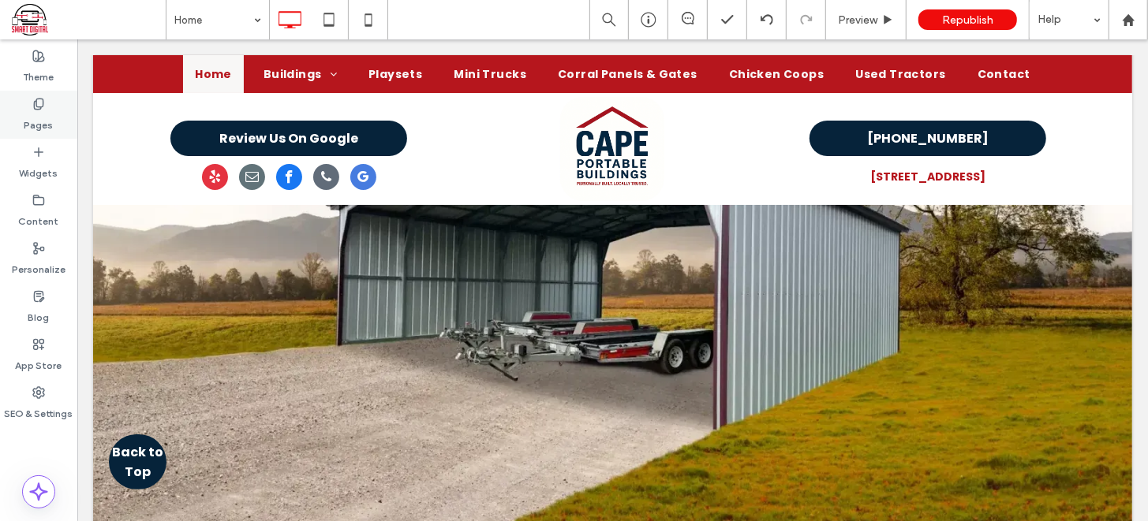
click at [41, 104] on icon at bounding box center [38, 104] width 13 height 13
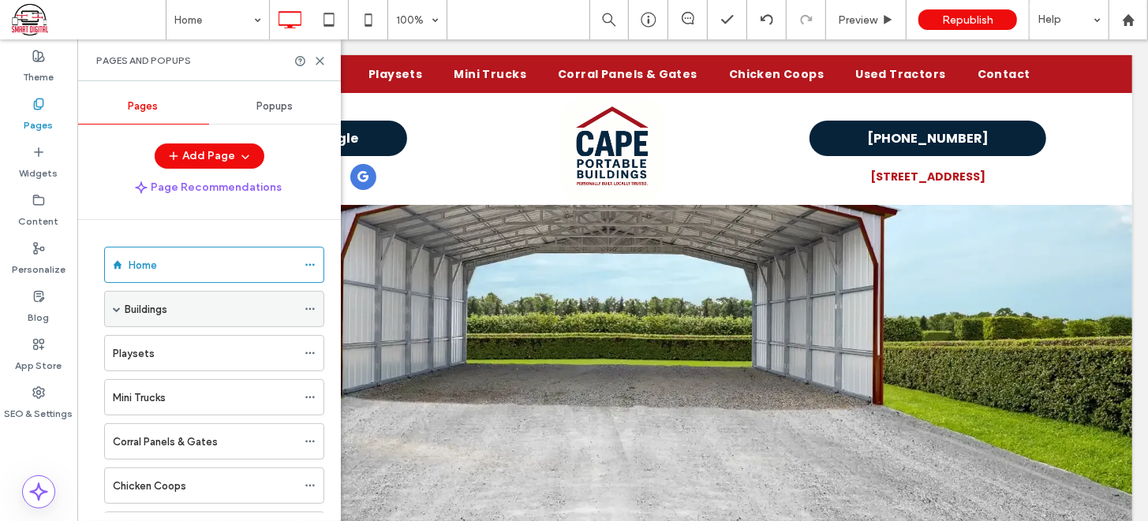
click at [222, 301] on div "Buildings" at bounding box center [211, 309] width 172 height 17
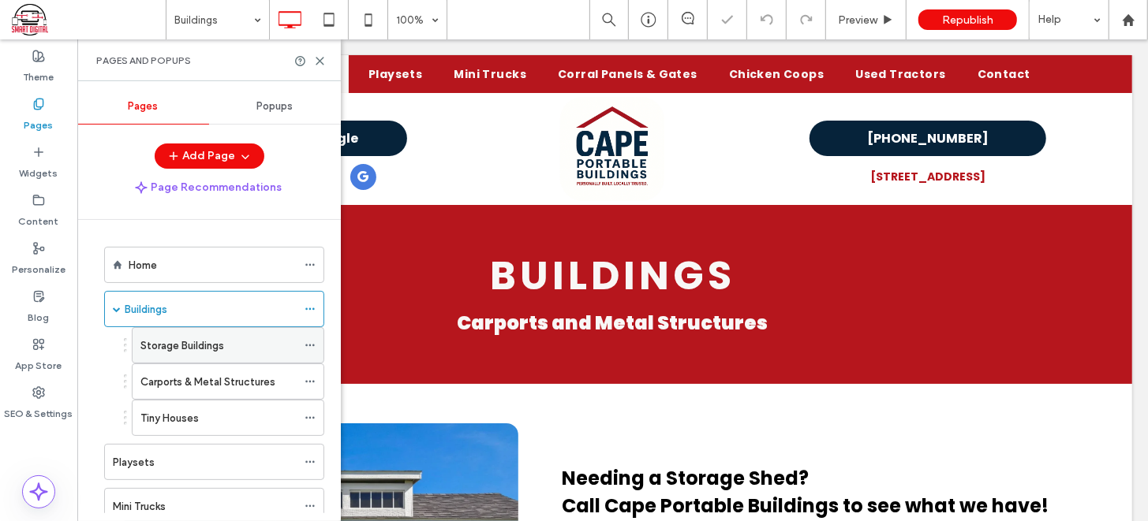
click at [186, 345] on label "Storage Buildings" at bounding box center [182, 346] width 84 height 28
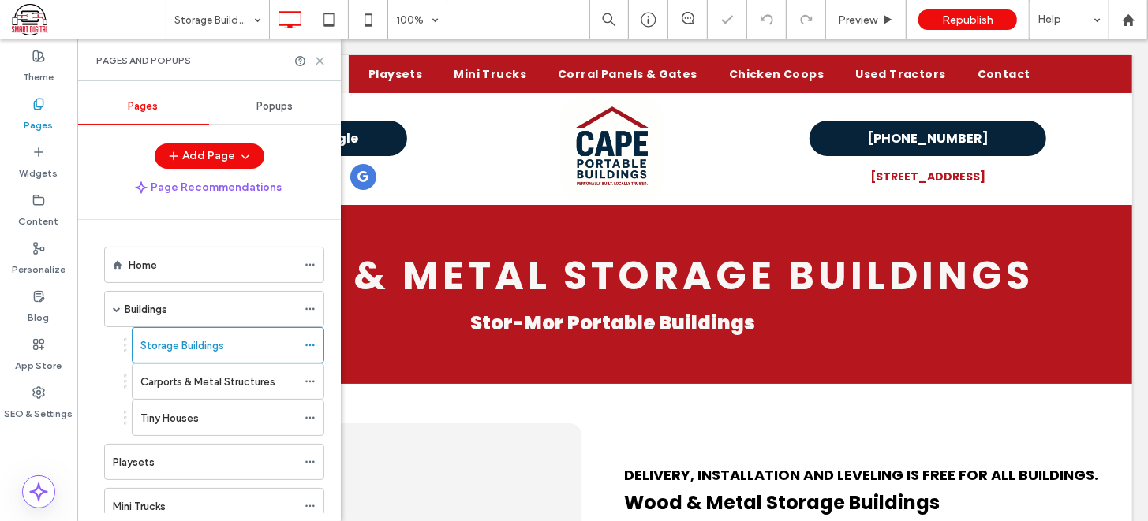
click at [319, 62] on icon at bounding box center [320, 61] width 12 height 12
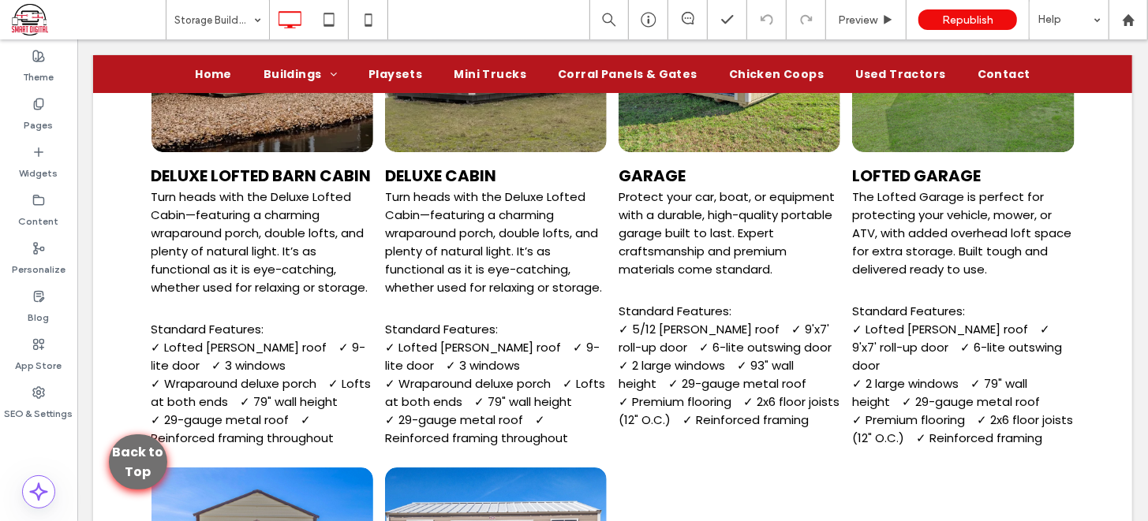
scroll to position [3154, 0]
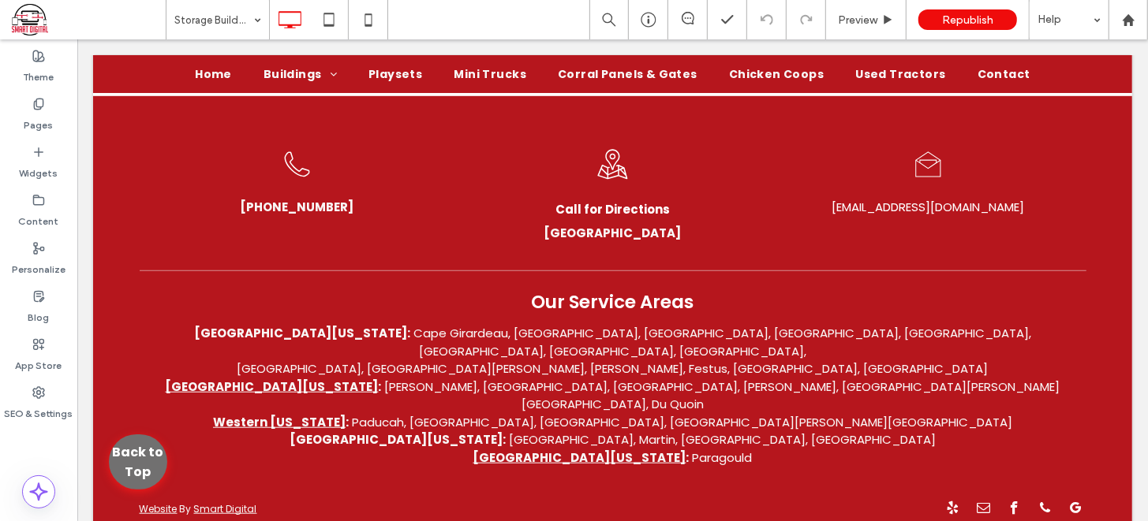
scroll to position [4485, 0]
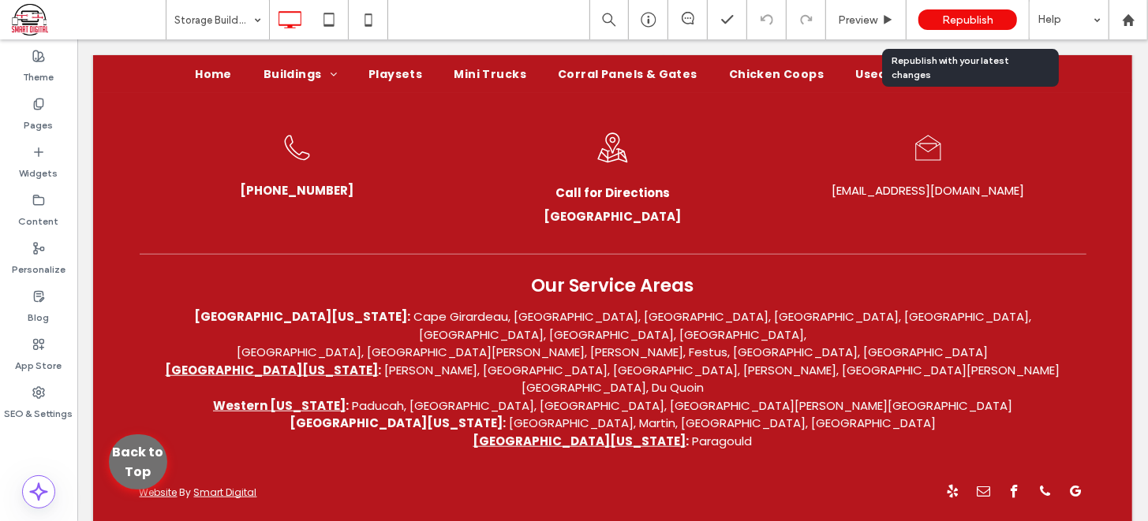
click at [953, 20] on span "Republish" at bounding box center [967, 19] width 51 height 13
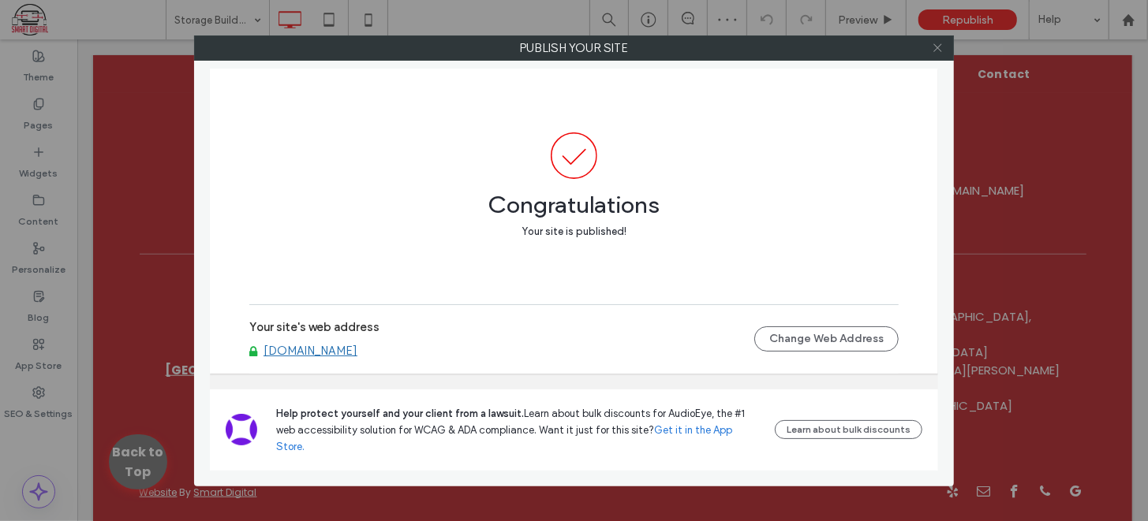
click at [935, 46] on icon at bounding box center [937, 48] width 12 height 12
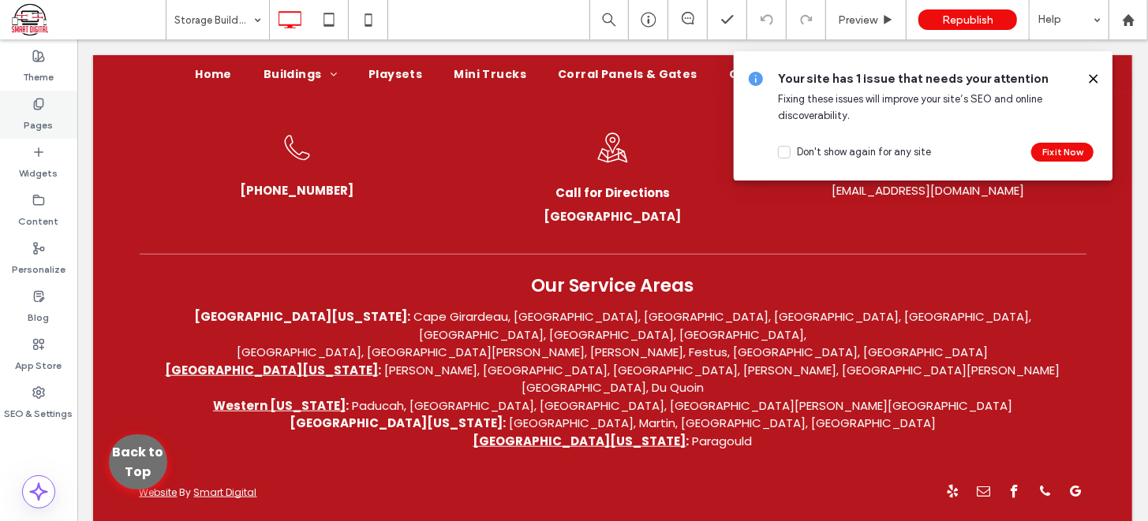
click at [43, 114] on label "Pages" at bounding box center [38, 121] width 29 height 22
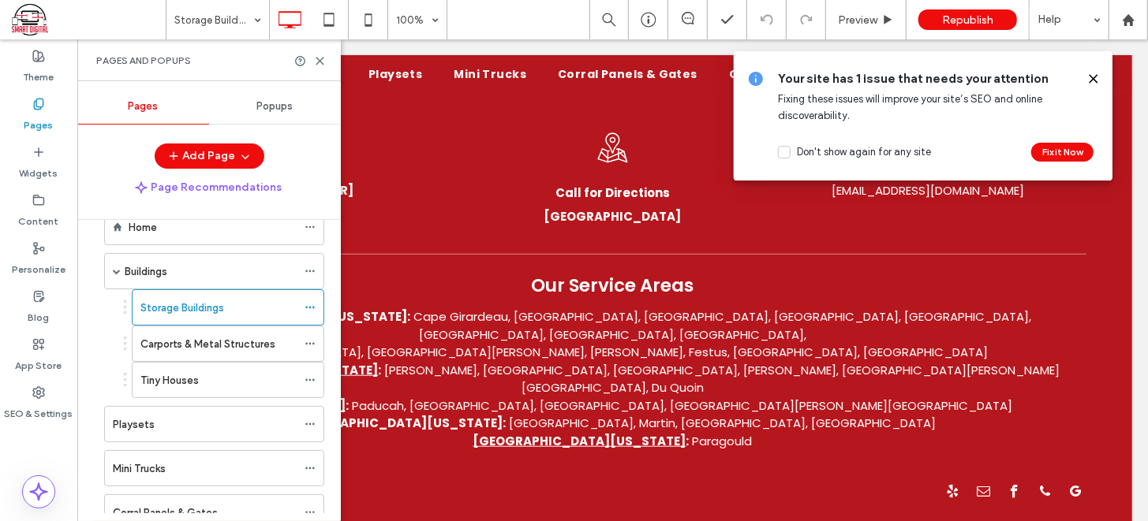
scroll to position [43, 0]
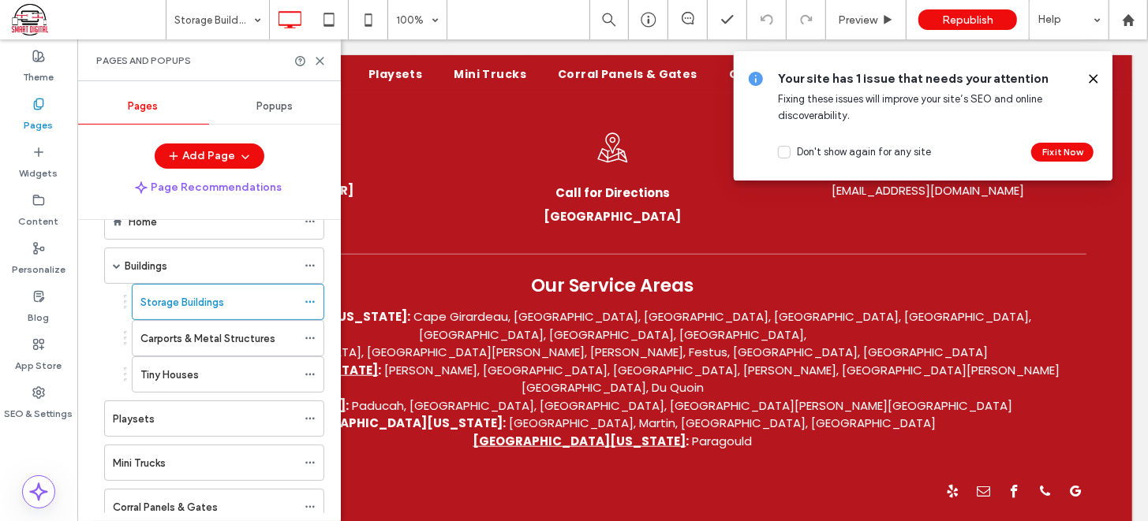
click at [340, 276] on div "Home Buildings Storage Buildings Carports & Metal Structures Tiny Houses Playse…" at bounding box center [218, 366] width 245 height 293
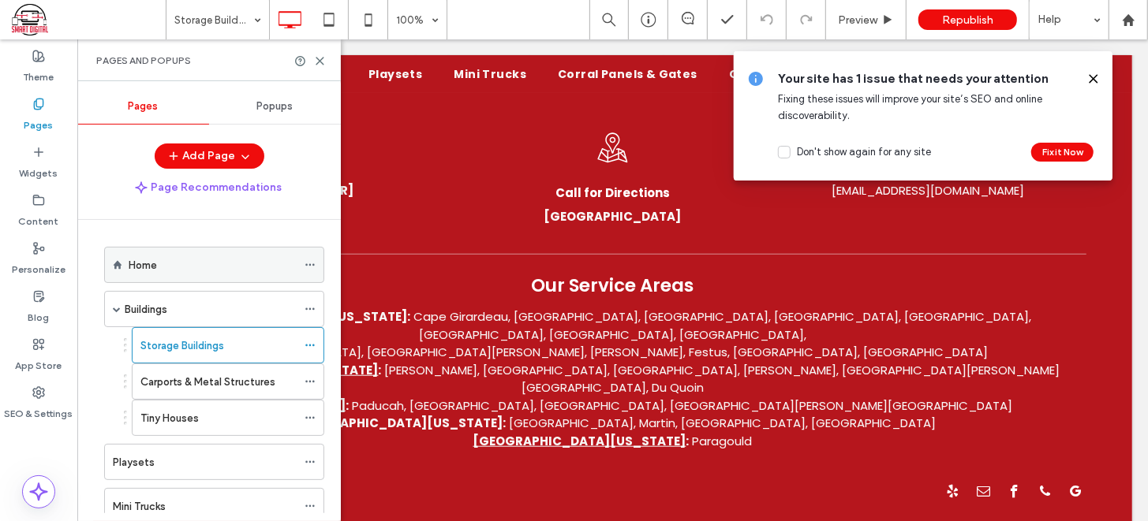
click at [231, 262] on div "Home" at bounding box center [213, 265] width 168 height 17
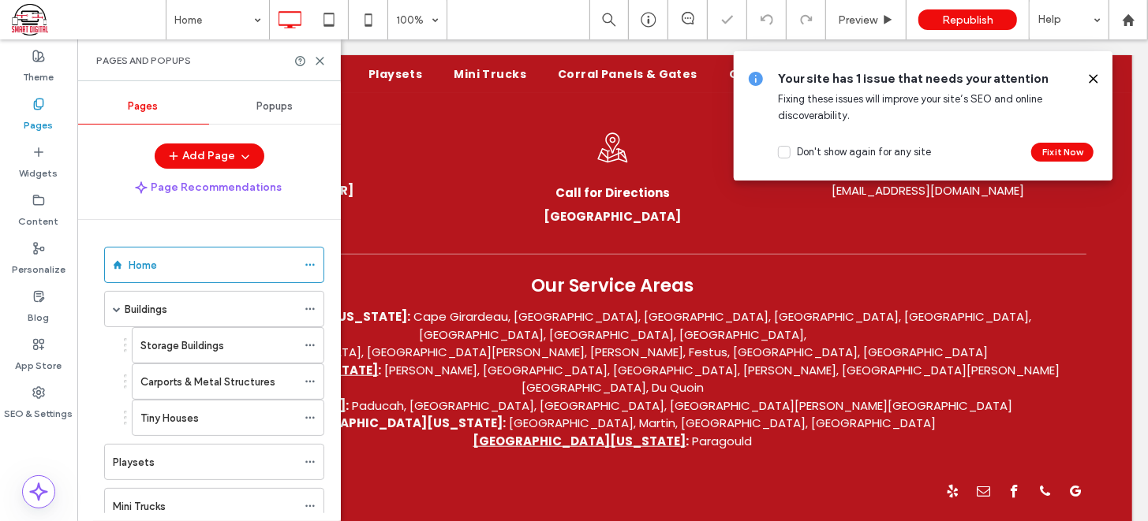
click at [1095, 76] on icon at bounding box center [1093, 79] width 13 height 13
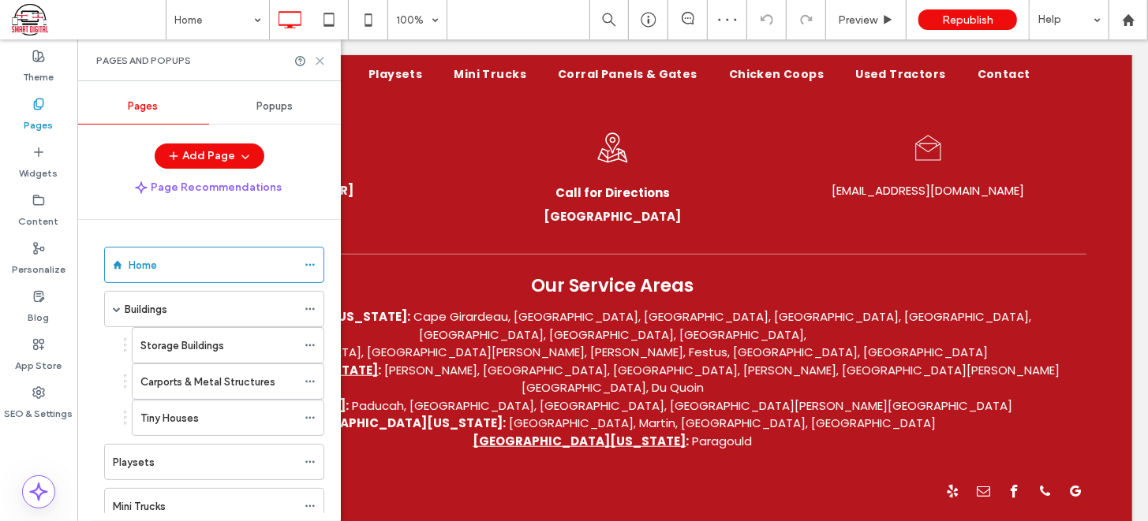
click at [316, 61] on icon at bounding box center [320, 61] width 12 height 12
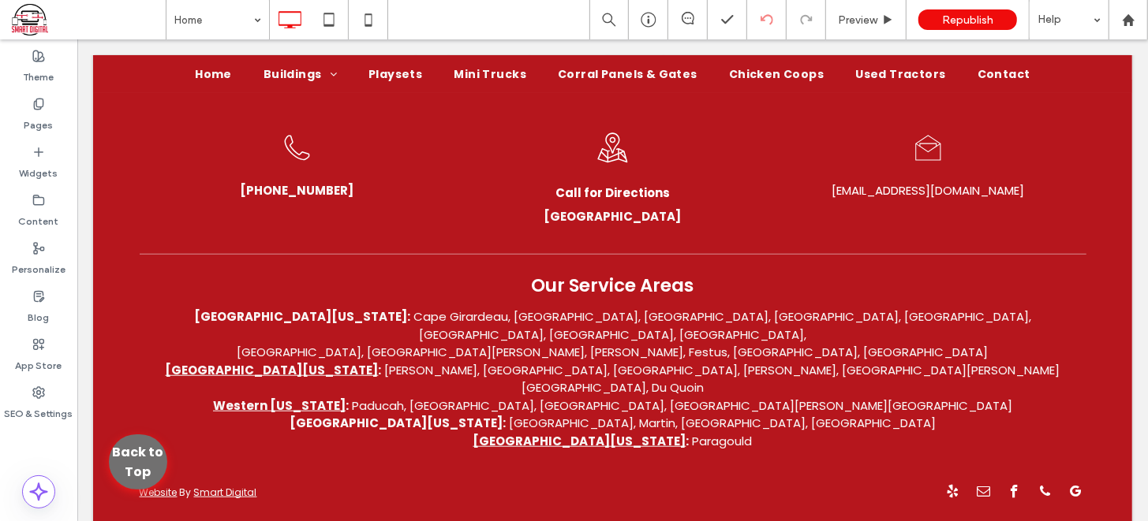
type input "*******"
type input "**"
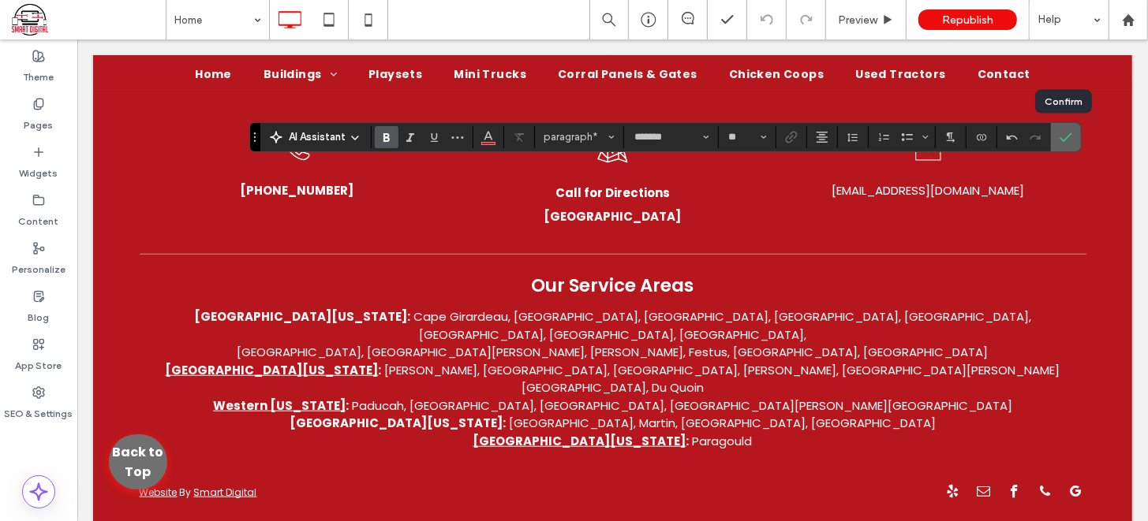
click at [1062, 129] on span "Confirm" at bounding box center [1062, 137] width 7 height 28
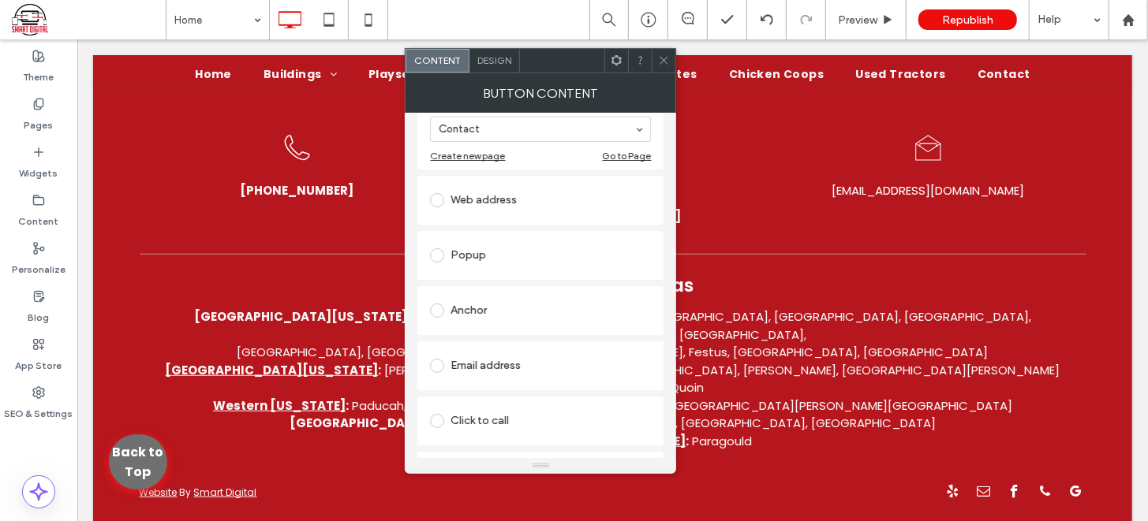
scroll to position [210, 0]
click at [663, 65] on icon at bounding box center [664, 60] width 12 height 12
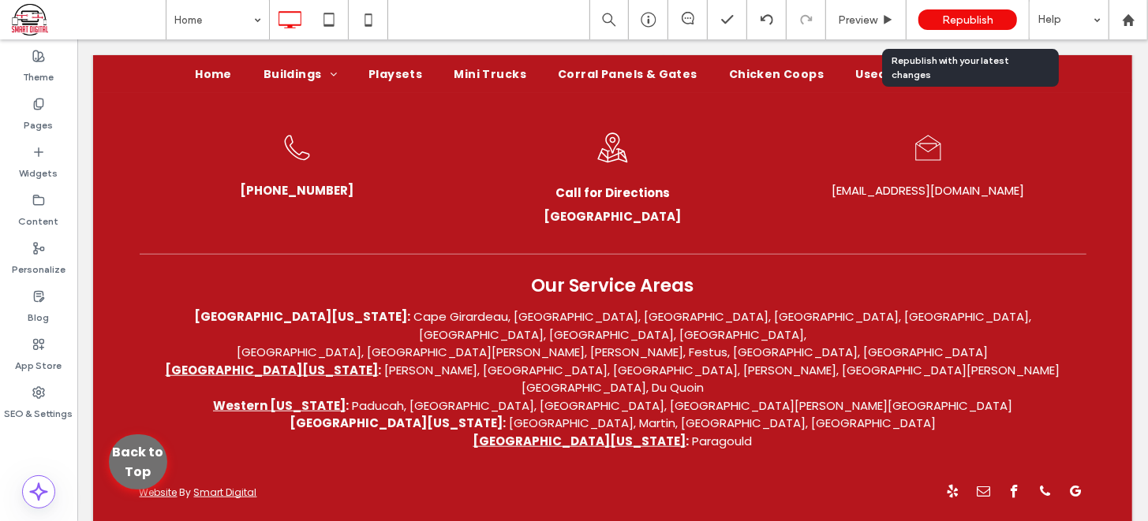
click at [957, 19] on span "Republish" at bounding box center [967, 19] width 51 height 13
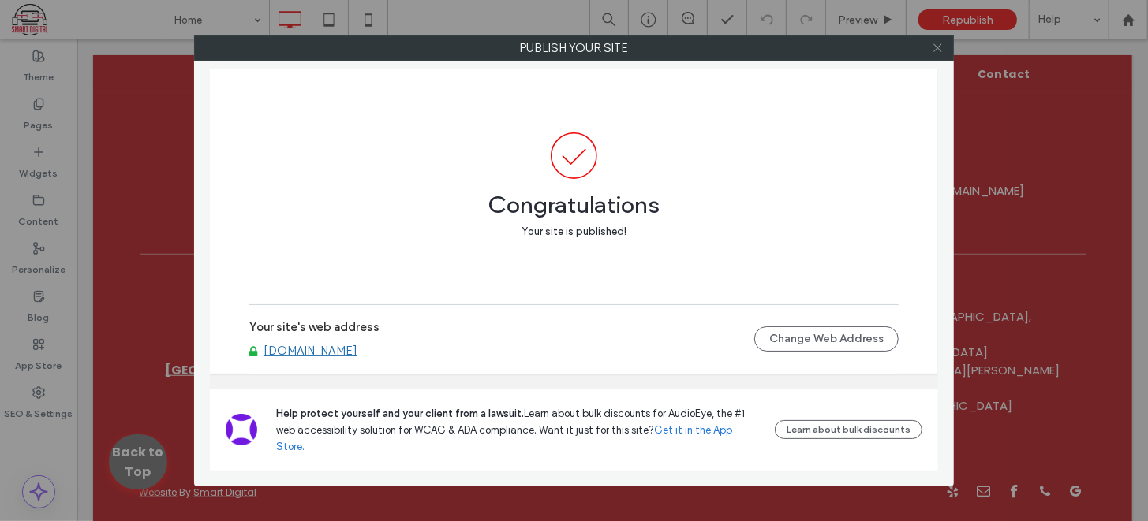
click at [936, 44] on icon at bounding box center [937, 48] width 12 height 12
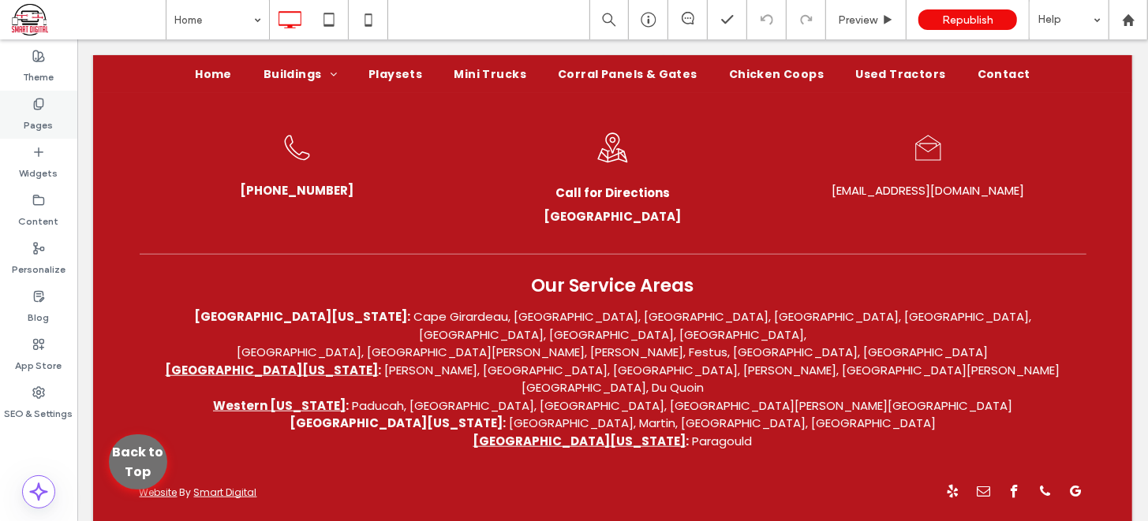
click at [43, 98] on icon at bounding box center [38, 104] width 13 height 13
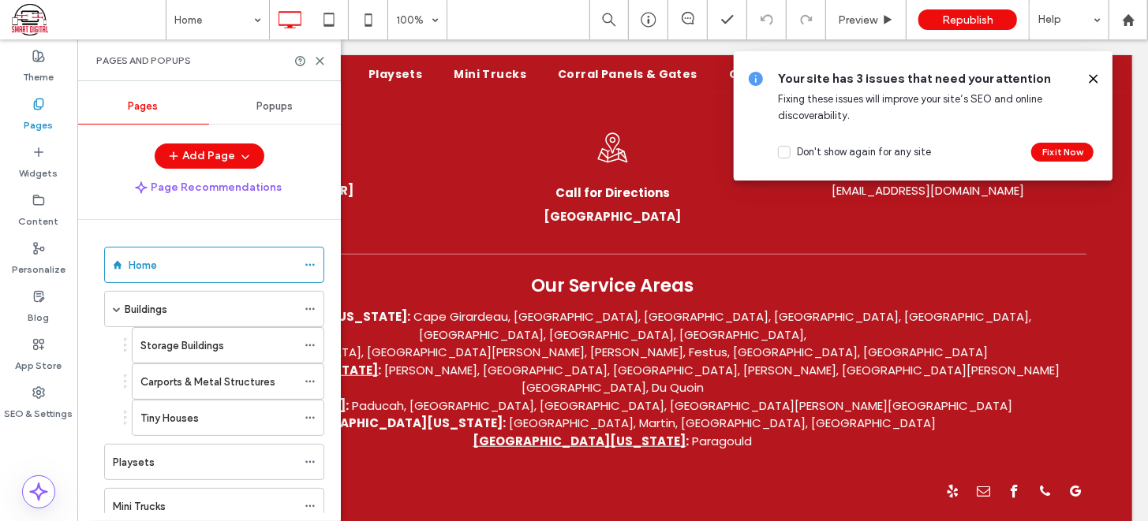
click at [1094, 77] on icon at bounding box center [1093, 79] width 13 height 13
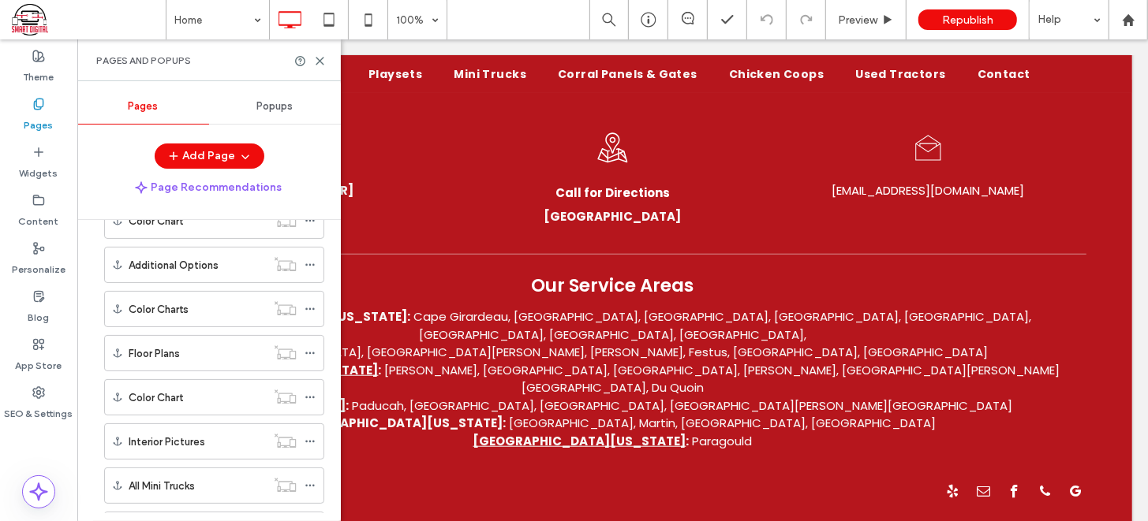
scroll to position [773, 0]
click at [334, 455] on div "Home Buildings Storage Buildings Carports & Metal Structures Tiny Houses Playse…" at bounding box center [218, 366] width 245 height 293
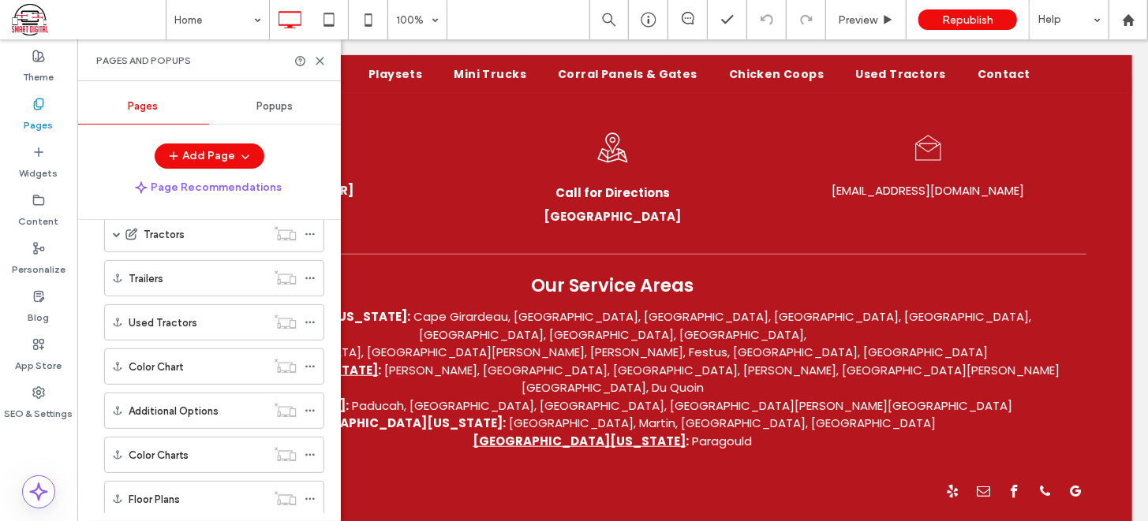
scroll to position [0, 0]
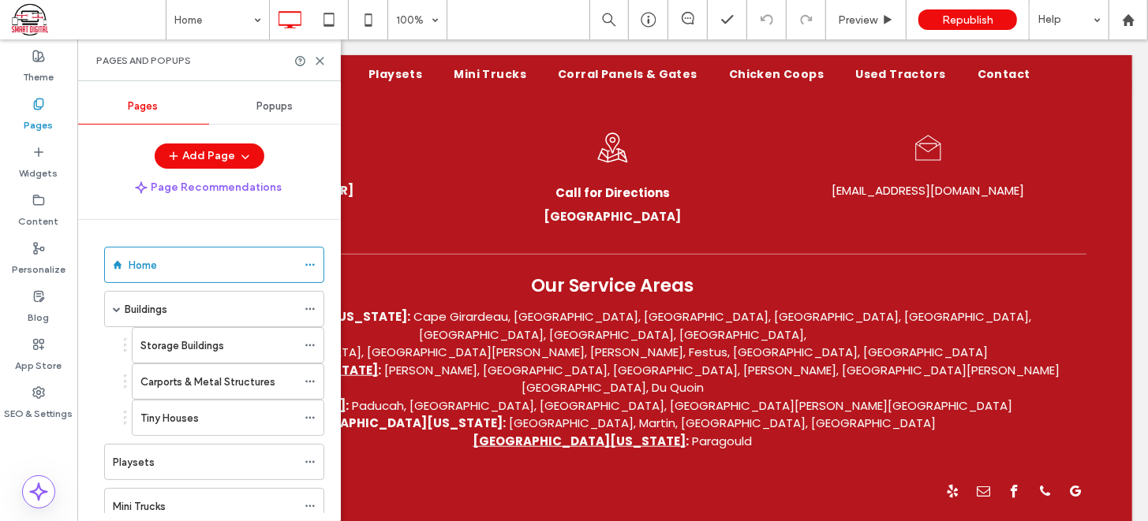
click at [203, 226] on div "Home Buildings Storage Buildings Carports & Metal Structures Tiny Houses Playse…" at bounding box center [218, 366] width 245 height 293
click at [312, 59] on div at bounding box center [310, 61] width 32 height 12
click at [317, 60] on icon at bounding box center [320, 61] width 12 height 12
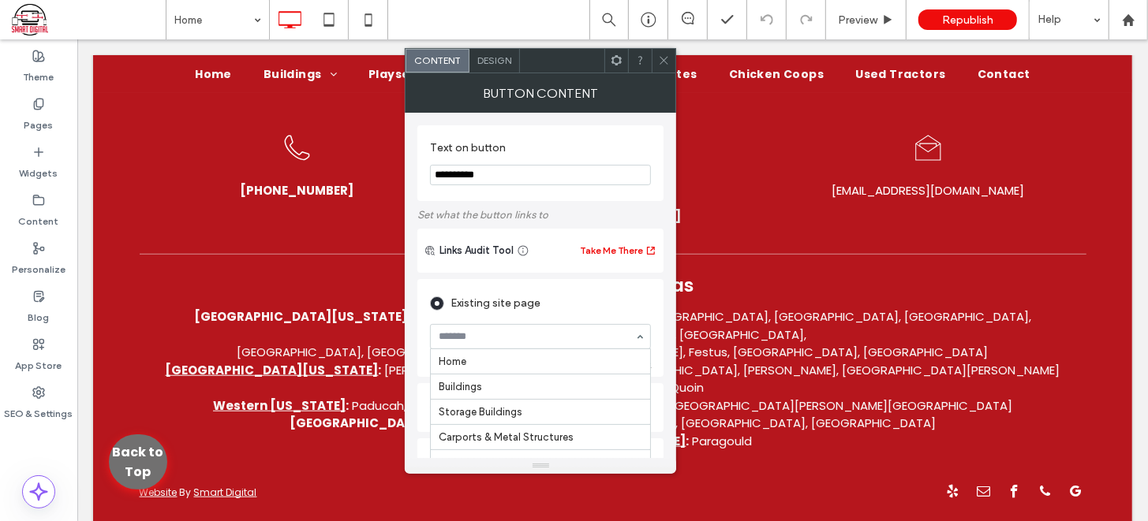
scroll to position [251, 0]
click at [603, 295] on div "Existing site page" at bounding box center [540, 303] width 221 height 25
click at [599, 288] on div "Existing site page" at bounding box center [540, 301] width 221 height 29
click at [660, 62] on icon at bounding box center [664, 60] width 12 height 12
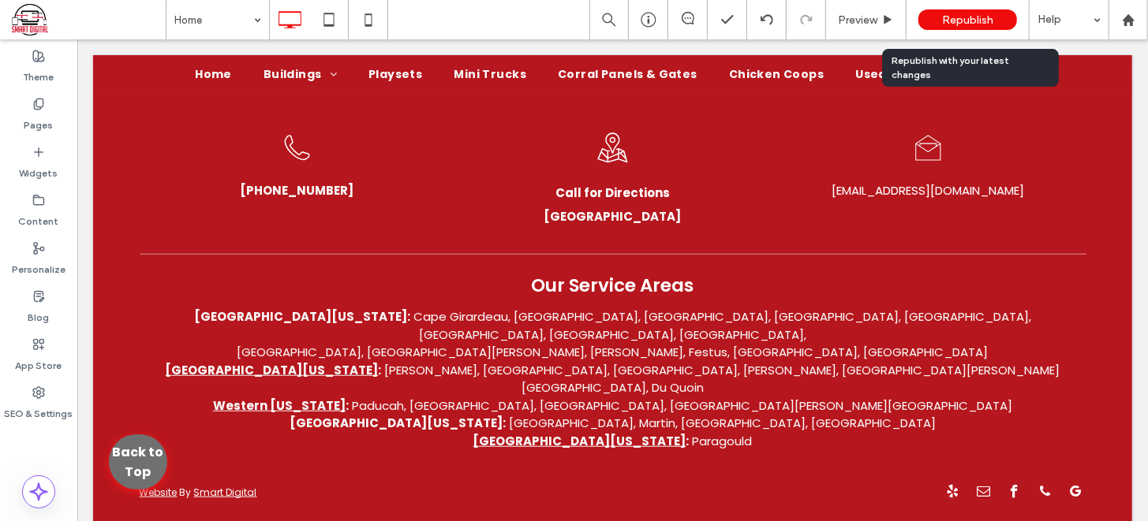
click at [973, 13] on span "Republish" at bounding box center [967, 19] width 51 height 13
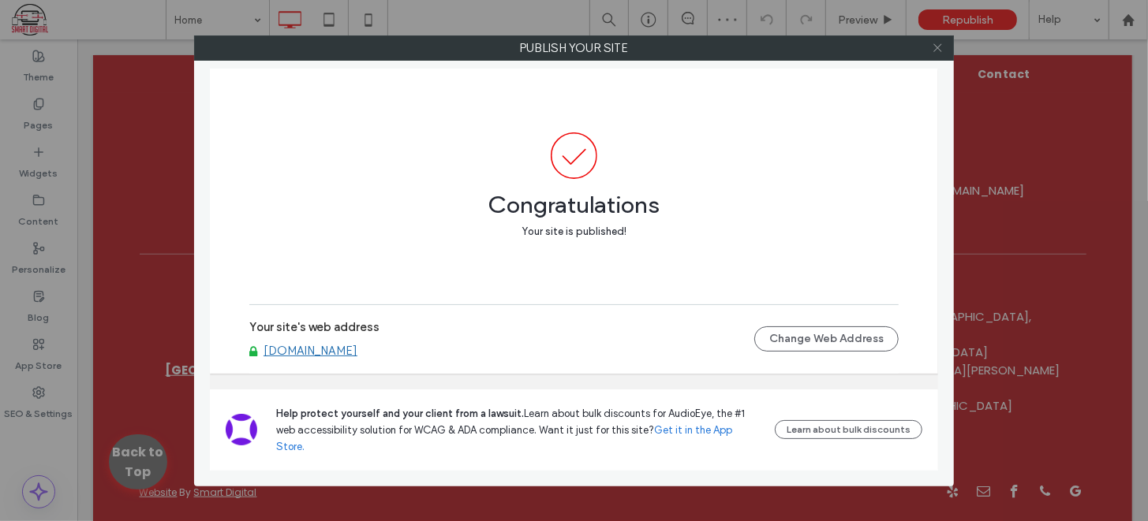
click at [935, 47] on icon at bounding box center [937, 48] width 12 height 12
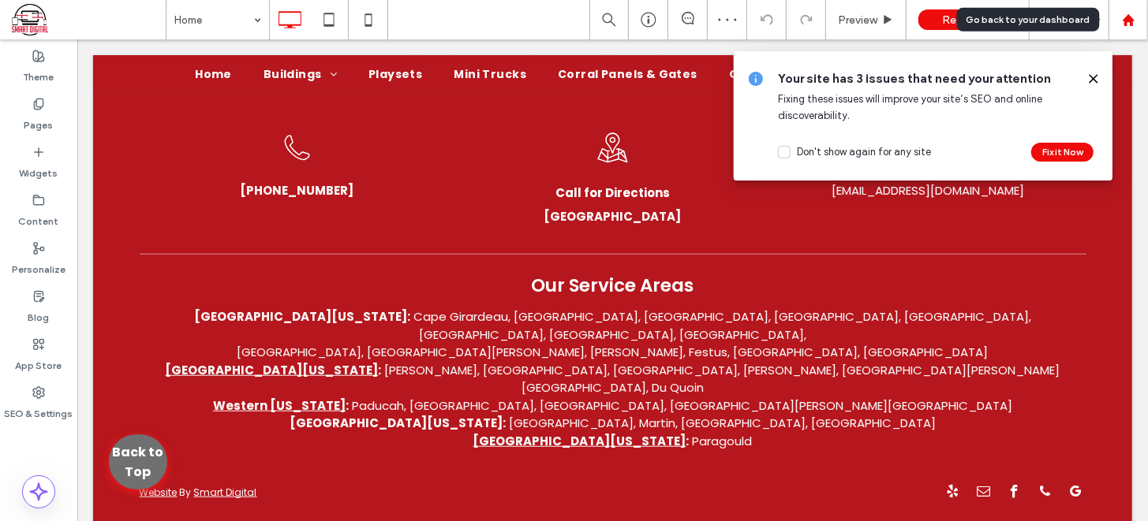
click at [1126, 22] on use at bounding box center [1128, 19] width 12 height 12
